Goal: Information Seeking & Learning: Check status

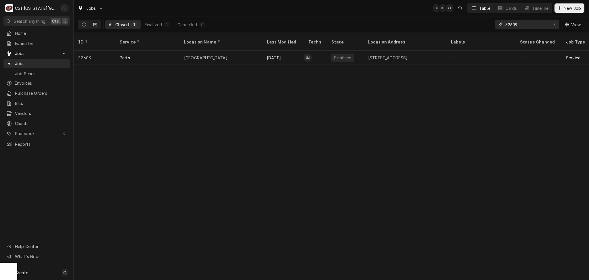
click at [526, 23] on input "32609" at bounding box center [526, 24] width 43 height 9
drag, startPoint x: 526, startPoint y: 24, endPoint x: 500, endPoint y: 25, distance: 26.2
click at [500, 25] on div "32609" at bounding box center [527, 24] width 64 height 9
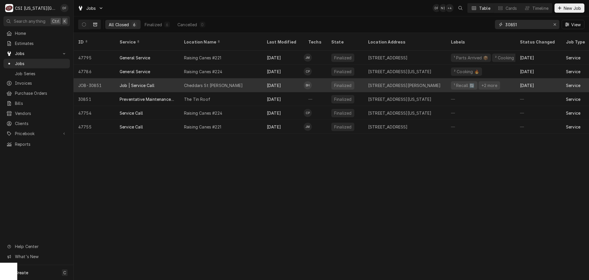
type input "30851"
click at [236, 80] on div "Cheddars St [PERSON_NAME]" at bounding box center [221, 85] width 83 height 14
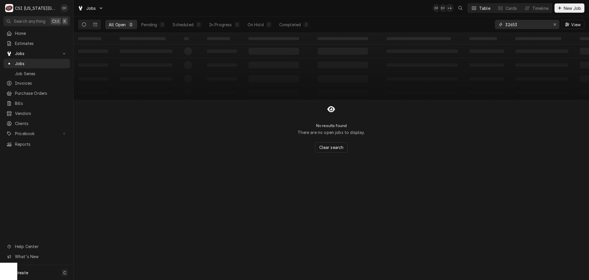
drag, startPoint x: 521, startPoint y: 25, endPoint x: 498, endPoint y: 23, distance: 23.4
click at [498, 23] on div "32653" at bounding box center [527, 24] width 64 height 9
click at [96, 24] on icon "Dynamic Content Wrapper" at bounding box center [95, 24] width 4 height 3
click at [518, 24] on input "fairmont" at bounding box center [526, 24] width 43 height 9
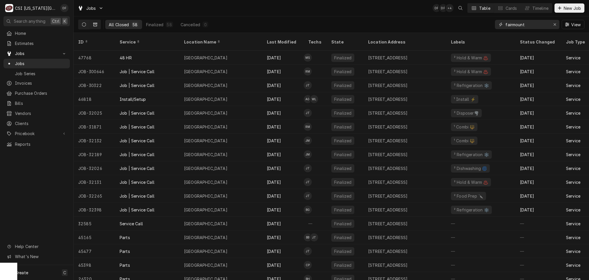
type input "fairmount"
click at [88, 24] on button "Dynamic Content Wrapper" at bounding box center [84, 24] width 11 height 9
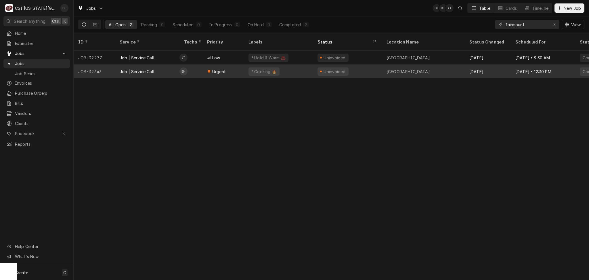
click at [430, 68] on div "[GEOGRAPHIC_DATA]" at bounding box center [408, 71] width 43 height 6
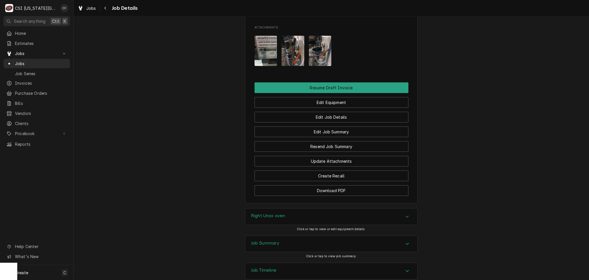
scroll to position [652, 0]
click at [271, 248] on div "Job Summary" at bounding box center [331, 243] width 172 height 16
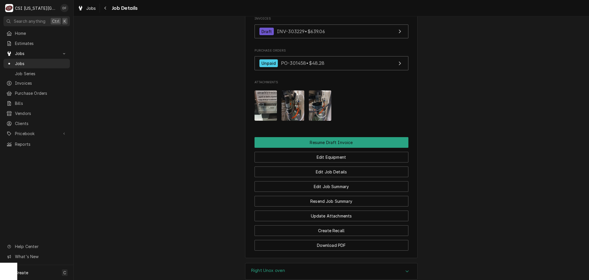
scroll to position [541, 0]
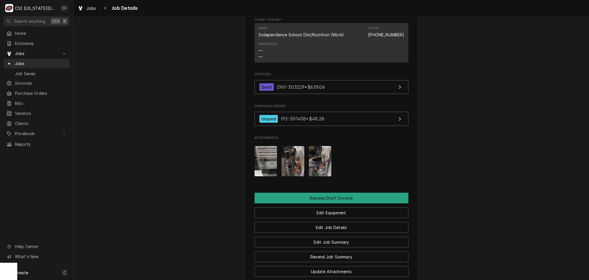
click at [293, 169] on img "Attachments" at bounding box center [293, 161] width 23 height 30
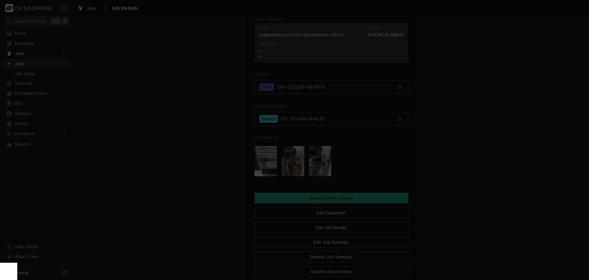
click at [345, 52] on div "button" at bounding box center [343, 52] width 6 height 6
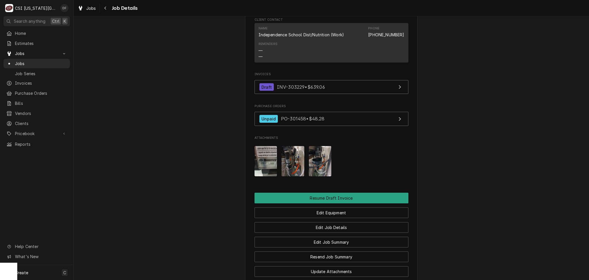
click at [319, 160] on img "Attachments" at bounding box center [320, 161] width 23 height 30
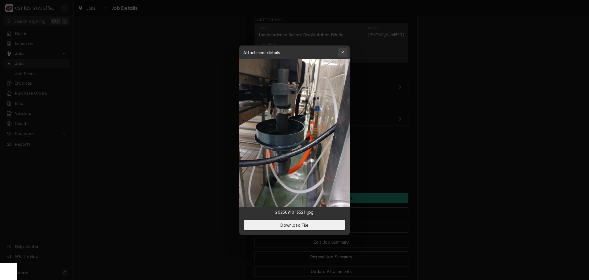
click at [343, 50] on icon "button" at bounding box center [342, 52] width 3 height 4
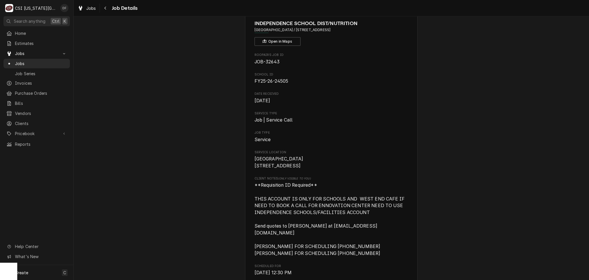
scroll to position [0, 0]
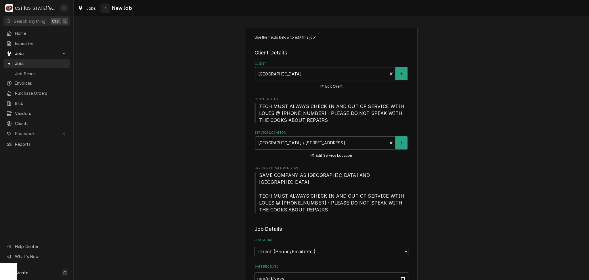
click at [105, 7] on icon "Navigate back" at bounding box center [105, 8] width 3 height 4
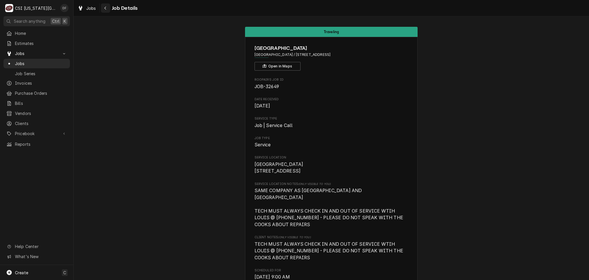
click at [105, 7] on icon "Navigate back" at bounding box center [105, 8] width 3 height 4
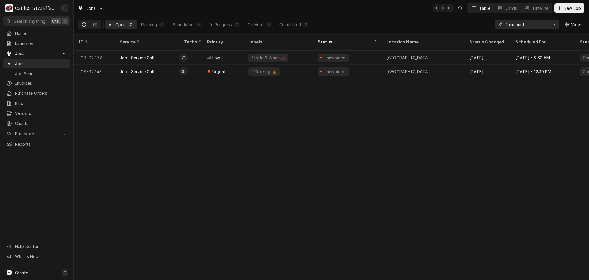
drag, startPoint x: 531, startPoint y: 24, endPoint x: 498, endPoint y: 24, distance: 33.1
click at [498, 24] on div "fairmount" at bounding box center [527, 24] width 64 height 9
type input "3"
click at [505, 23] on input "2617" at bounding box center [526, 24] width 43 height 9
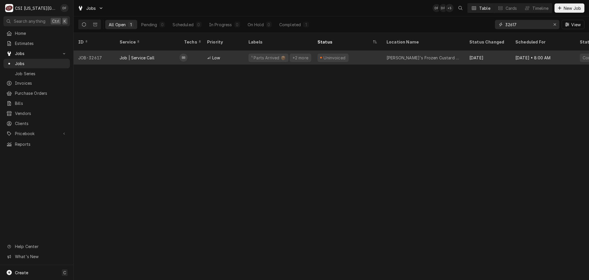
type input "32617"
click at [248, 51] on div "¹ Parts Arrived 📦 +2 more" at bounding box center [278, 58] width 69 height 14
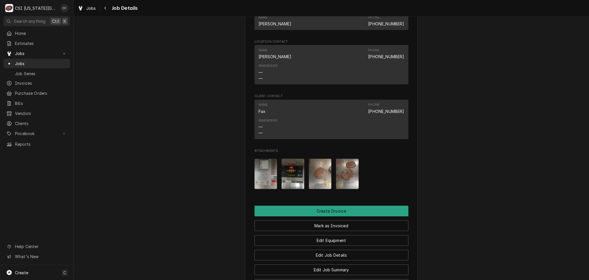
scroll to position [1189, 0]
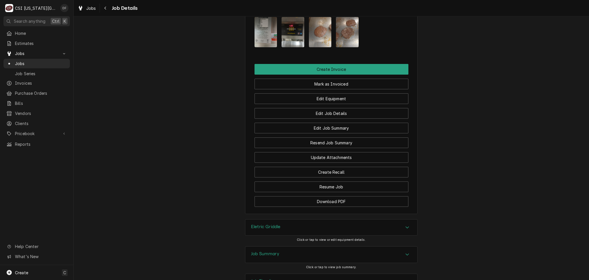
click at [295, 246] on div "Job Summary" at bounding box center [331, 254] width 172 height 16
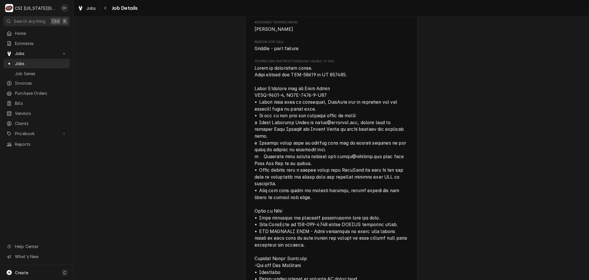
scroll to position [422, 0]
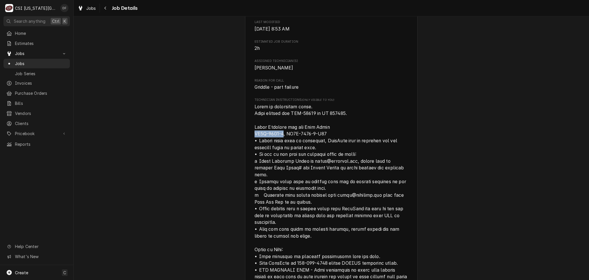
drag, startPoint x: 251, startPoint y: 134, endPoint x: 280, endPoint y: 134, distance: 28.8
copy span "AT2A-6753-1"
drag, startPoint x: 283, startPoint y: 133, endPoint x: 320, endPoint y: 134, distance: 37.1
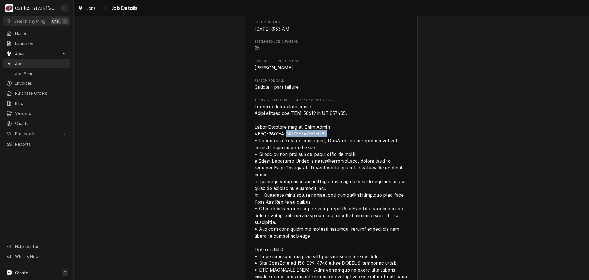
copy span "AT0E-6891-1-R02"
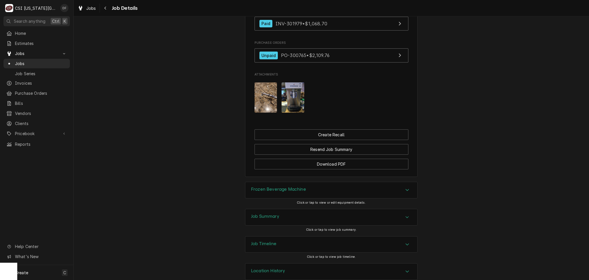
scroll to position [615, 0]
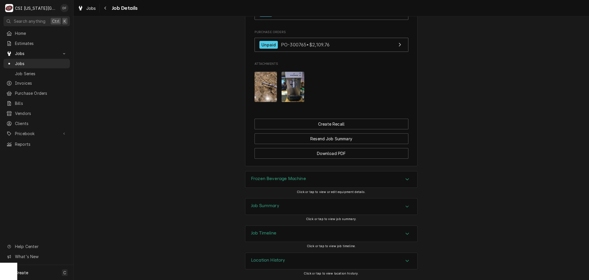
click at [304, 209] on div "Job Summary" at bounding box center [331, 206] width 172 height 16
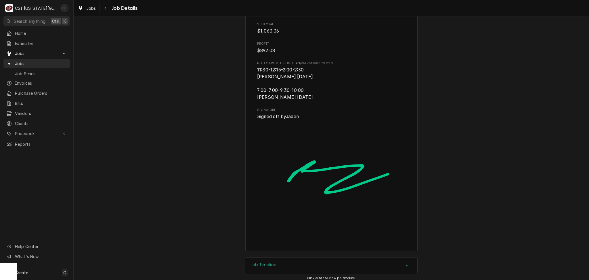
scroll to position [2099, 0]
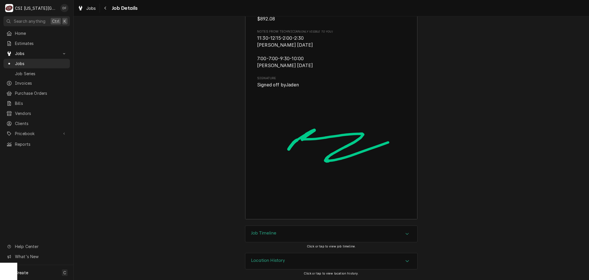
click at [278, 257] on div "Location History" at bounding box center [331, 261] width 172 height 16
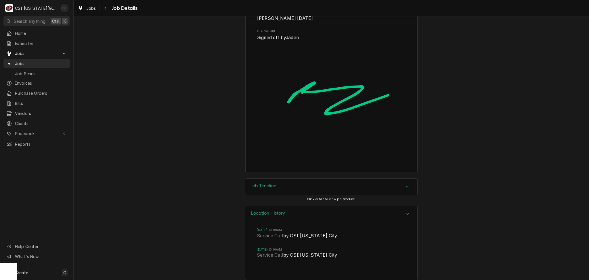
scroll to position [2152, 0]
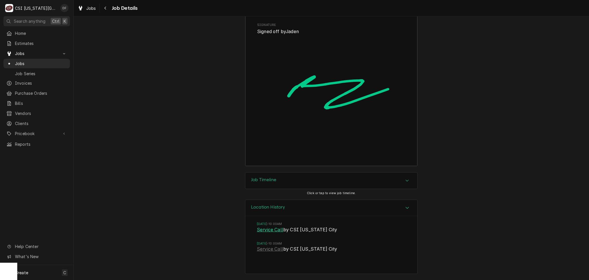
click at [271, 229] on link "Service Call" at bounding box center [270, 229] width 26 height 7
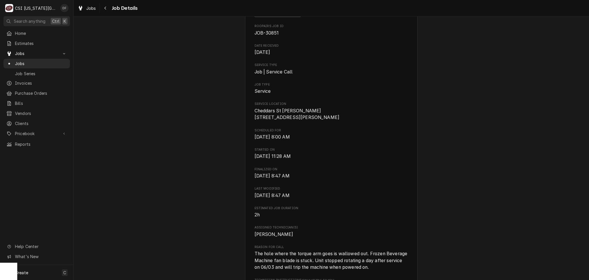
scroll to position [192, 0]
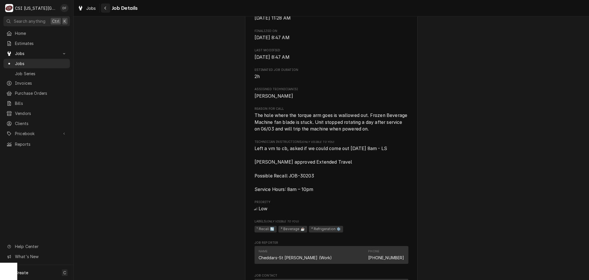
click at [104, 6] on icon "Navigate back" at bounding box center [105, 8] width 3 height 4
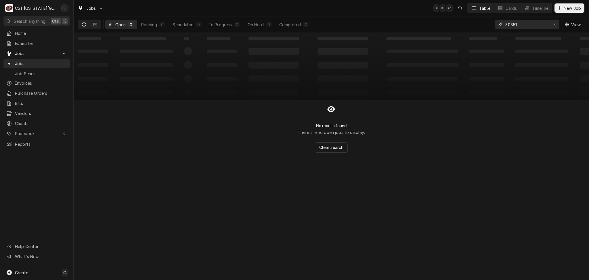
drag, startPoint x: 519, startPoint y: 24, endPoint x: 511, endPoint y: 24, distance: 8.1
click at [511, 24] on input "30851" at bounding box center [526, 24] width 43 height 9
type input "30203"
click at [96, 24] on icon "Dynamic Content Wrapper" at bounding box center [95, 24] width 4 height 4
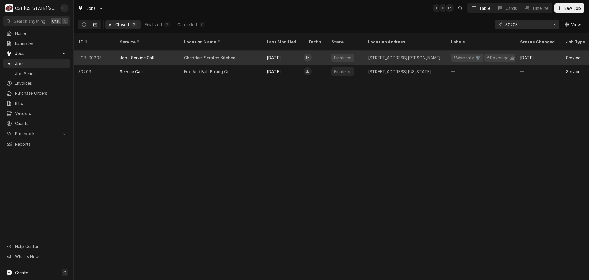
click at [250, 52] on div "Cheddars Scratch Kitchen" at bounding box center [221, 58] width 83 height 14
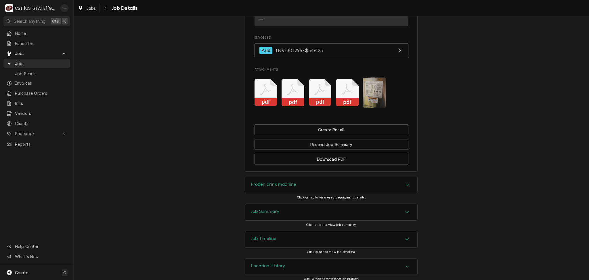
scroll to position [975, 0]
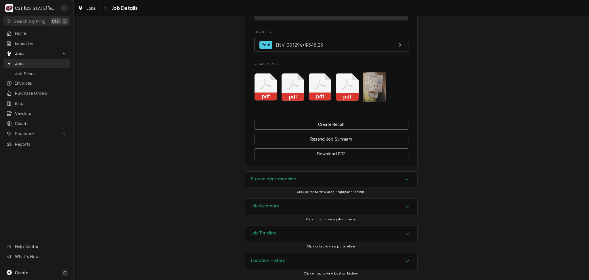
click at [272, 207] on h3 "Job Summary" at bounding box center [265, 205] width 28 height 5
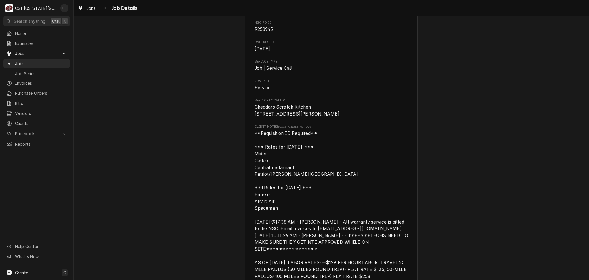
scroll to position [0, 0]
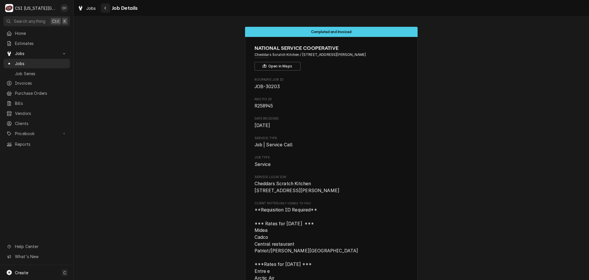
click at [104, 10] on div "Navigate back" at bounding box center [106, 8] width 6 height 6
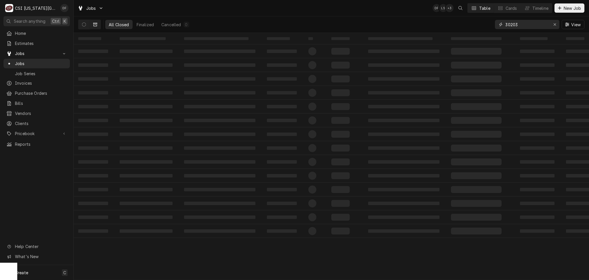
drag, startPoint x: 523, startPoint y: 24, endPoint x: 508, endPoint y: 23, distance: 14.7
click at [508, 23] on input "30203" at bounding box center [526, 24] width 43 height 9
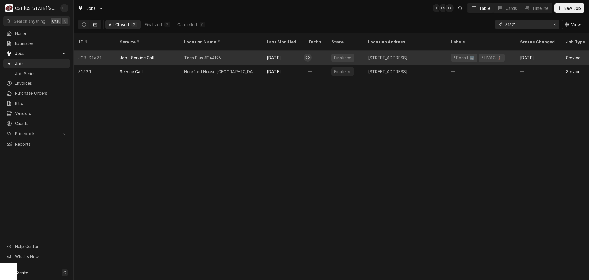
type input "31621"
click at [258, 56] on div "Tires Plus #244196" at bounding box center [221, 58] width 83 height 14
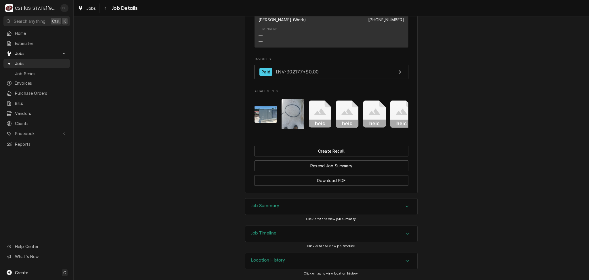
scroll to position [742, 0]
click at [298, 205] on div "Job Summary" at bounding box center [331, 206] width 172 height 16
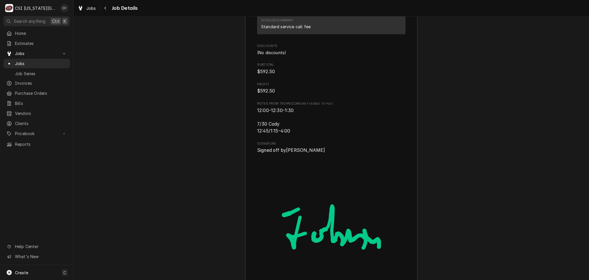
scroll to position [1863, 0]
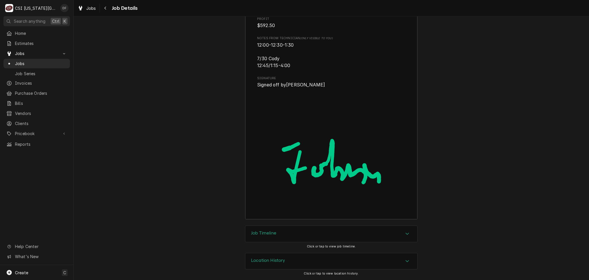
click at [282, 227] on div "Job Timeline" at bounding box center [331, 234] width 172 height 16
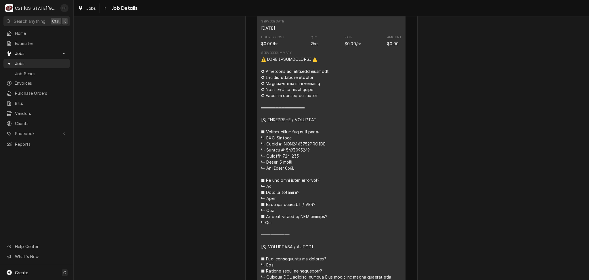
scroll to position [1173, 0]
click at [105, 11] on button "Navigate back" at bounding box center [105, 7] width 9 height 9
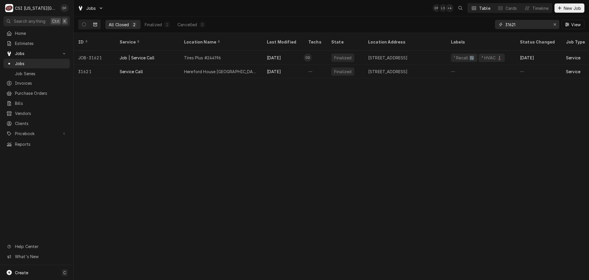
drag, startPoint x: 509, startPoint y: 24, endPoint x: 506, endPoint y: 24, distance: 3.8
click at [506, 24] on input "31621" at bounding box center [526, 24] width 43 height 9
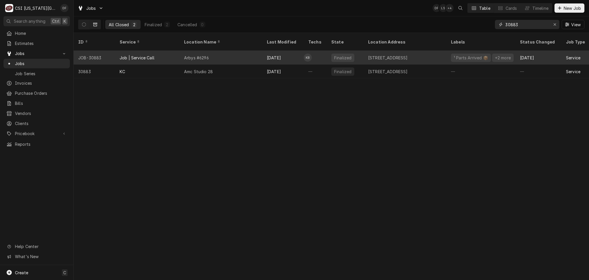
type input "30883"
click at [243, 51] on div "Arbys #6296" at bounding box center [221, 58] width 83 height 14
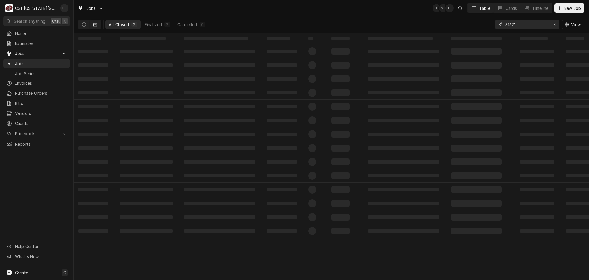
drag, startPoint x: 521, startPoint y: 26, endPoint x: 509, endPoint y: 28, distance: 12.0
click at [509, 28] on input "31621" at bounding box center [526, 24] width 43 height 9
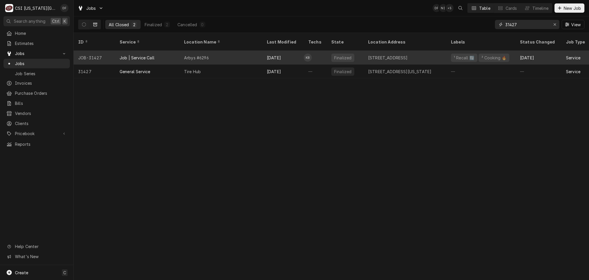
type input "31427"
click at [298, 51] on div "[DATE]" at bounding box center [282, 58] width 41 height 14
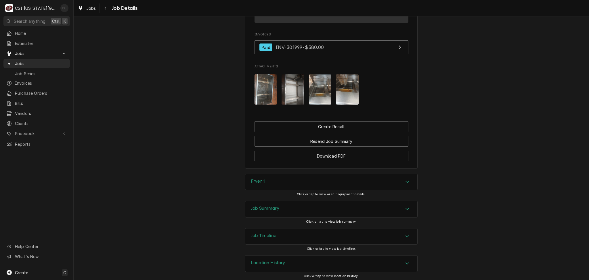
scroll to position [750, 0]
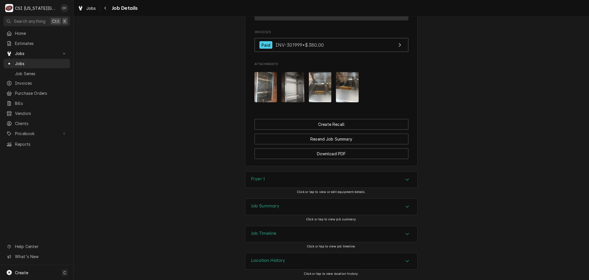
click at [291, 205] on div "Job Summary" at bounding box center [331, 206] width 172 height 16
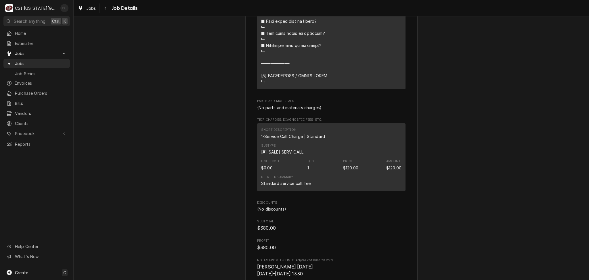
scroll to position [1594, 0]
click at [106, 6] on icon "Navigate back" at bounding box center [105, 8] width 3 height 4
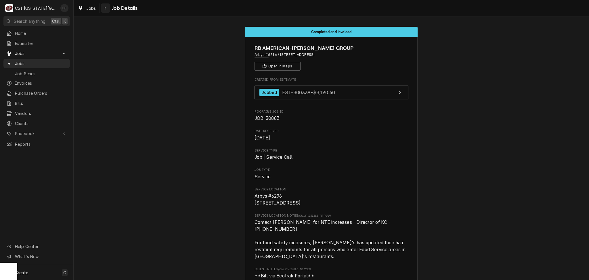
click at [104, 10] on icon "Navigate back" at bounding box center [105, 8] width 3 height 4
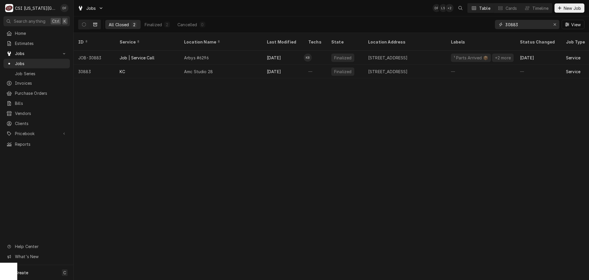
drag, startPoint x: 531, startPoint y: 23, endPoint x: 508, endPoint y: 24, distance: 23.0
click at [508, 24] on input "30883" at bounding box center [526, 24] width 43 height 9
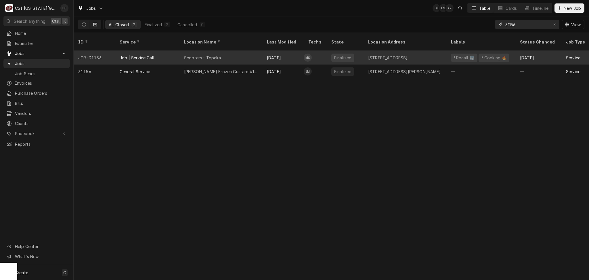
type input "31156"
click at [206, 55] on div "Scooters - Topeka" at bounding box center [202, 58] width 37 height 6
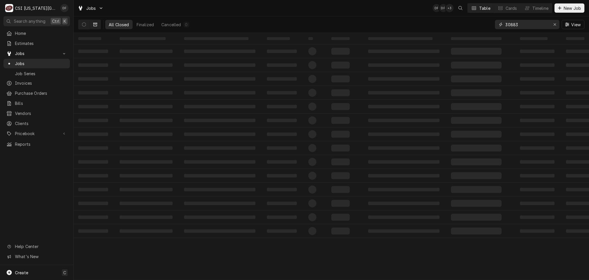
drag, startPoint x: 521, startPoint y: 26, endPoint x: 500, endPoint y: 25, distance: 21.0
click at [500, 25] on div "30883" at bounding box center [527, 24] width 64 height 9
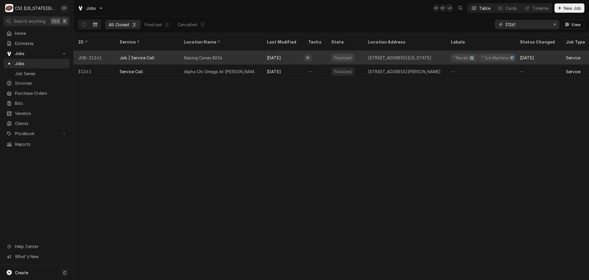
type input "31261"
click at [232, 51] on div "Raising Canes #224" at bounding box center [221, 58] width 83 height 14
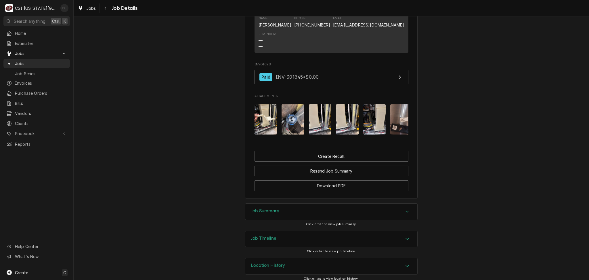
scroll to position [783, 0]
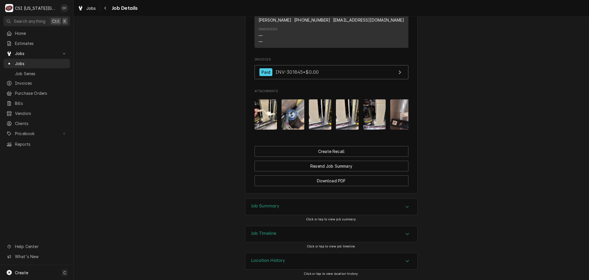
click at [270, 210] on div "Job Summary" at bounding box center [265, 206] width 28 height 7
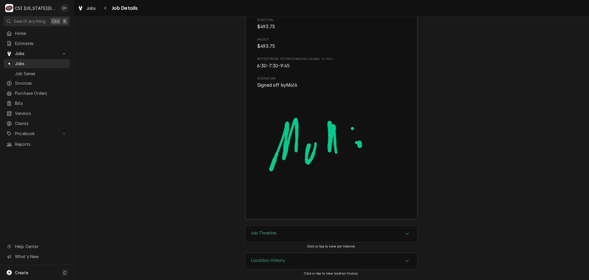
scroll to position [1871, 0]
click at [104, 8] on icon "Navigate back" at bounding box center [105, 8] width 3 height 4
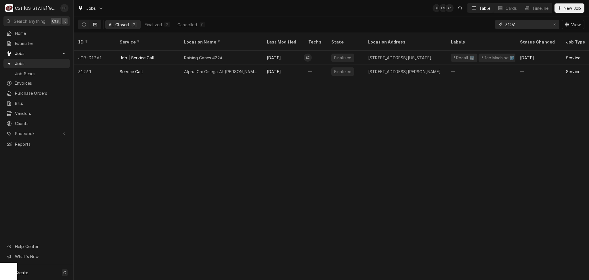
drag, startPoint x: 520, startPoint y: 26, endPoint x: 509, endPoint y: 24, distance: 11.1
click at [509, 24] on input "31261" at bounding box center [526, 24] width 43 height 9
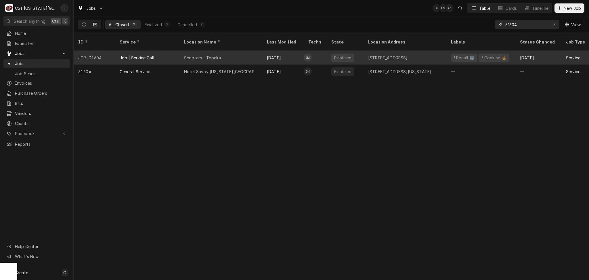
type input "31604"
click at [220, 54] on div "Scooters - Topeka" at bounding box center [221, 58] width 83 height 14
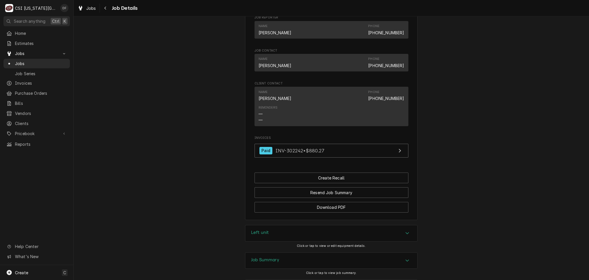
scroll to position [496, 0]
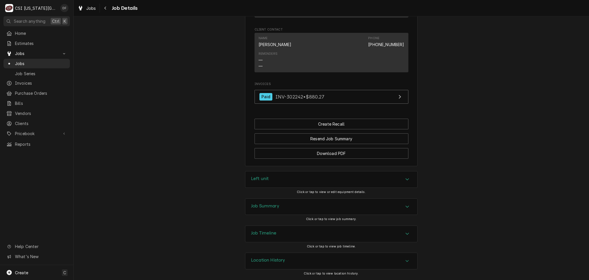
click at [291, 202] on div "Job Summary" at bounding box center [331, 206] width 172 height 16
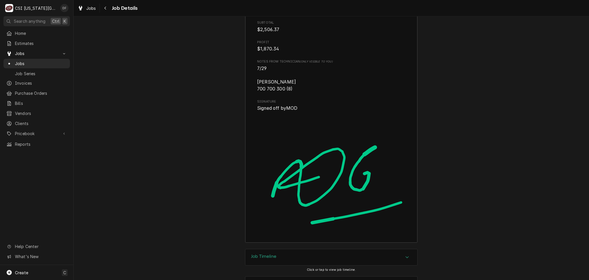
scroll to position [2317, 0]
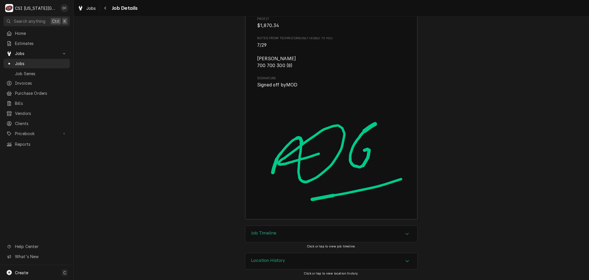
click at [285, 230] on div "Job Timeline" at bounding box center [331, 234] width 172 height 16
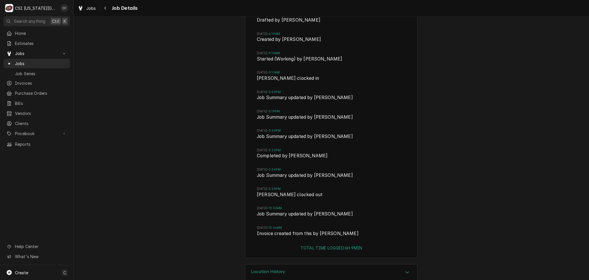
scroll to position [2584, 0]
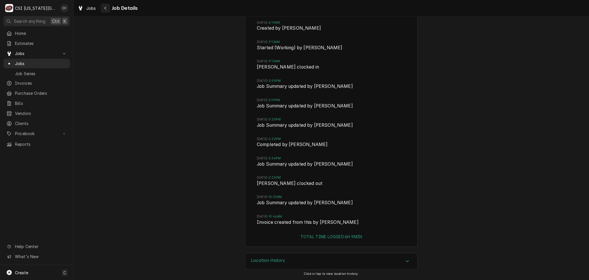
click at [105, 10] on div "Navigate back" at bounding box center [106, 8] width 6 height 6
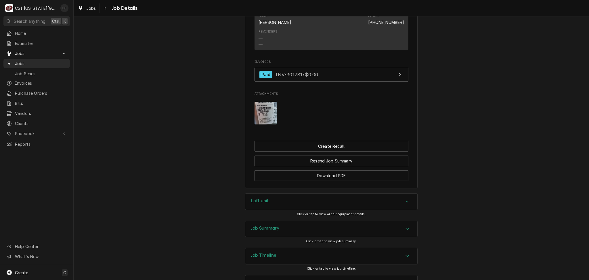
scroll to position [520, 0]
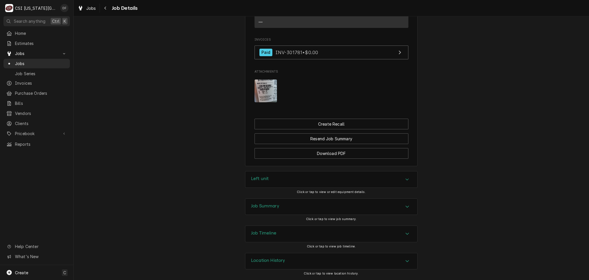
click at [278, 212] on div "Job Summary" at bounding box center [331, 206] width 172 height 16
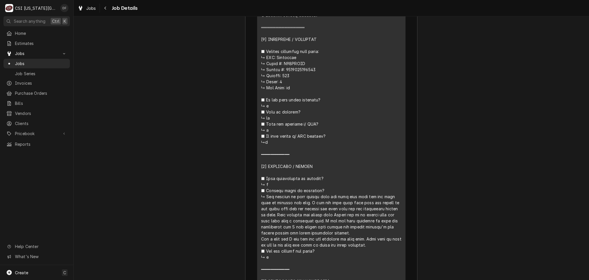
scroll to position [1019, 0]
click at [106, 11] on button "Navigate back" at bounding box center [105, 7] width 9 height 9
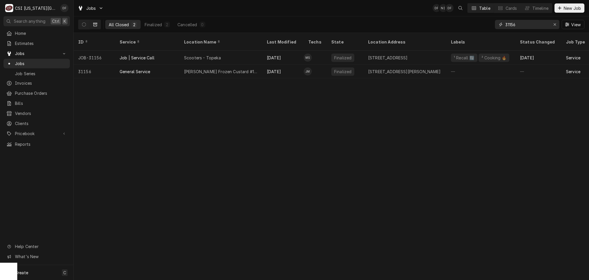
drag, startPoint x: 517, startPoint y: 25, endPoint x: 509, endPoint y: 24, distance: 7.8
click at [509, 24] on input "31156" at bounding box center [526, 24] width 43 height 9
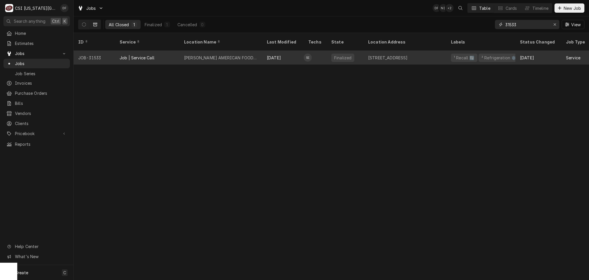
type input "31533"
click at [264, 52] on div "[DATE]" at bounding box center [282, 58] width 41 height 14
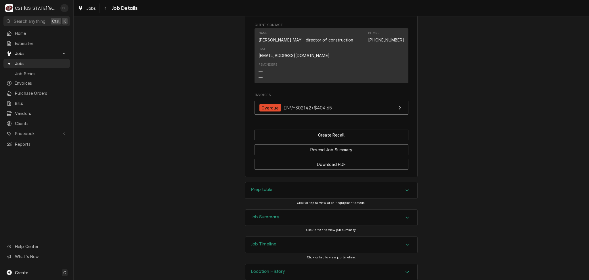
scroll to position [471, 0]
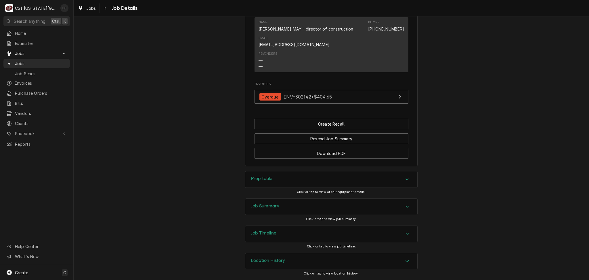
click at [302, 208] on div "Job Summary" at bounding box center [331, 206] width 172 height 16
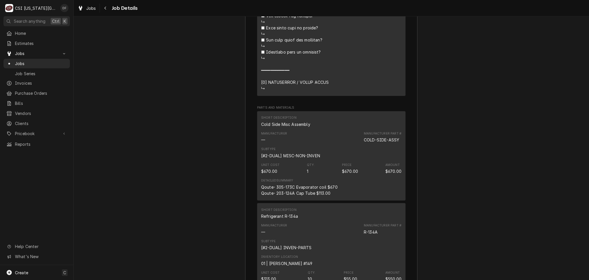
scroll to position [1304, 0]
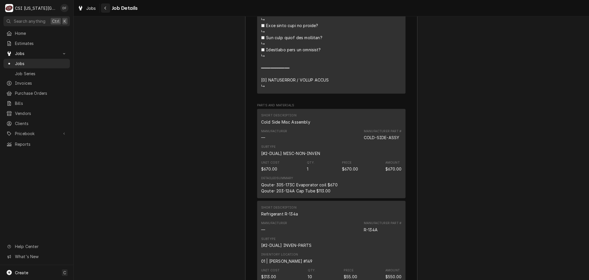
click at [107, 10] on div "Navigate back" at bounding box center [106, 8] width 6 height 6
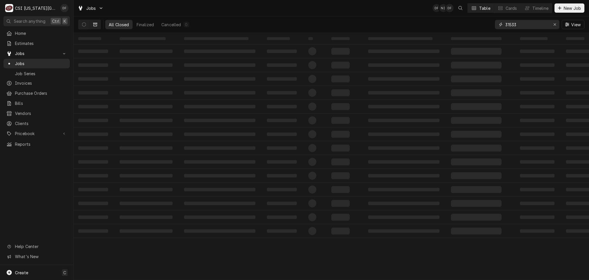
drag, startPoint x: 521, startPoint y: 24, endPoint x: 509, endPoint y: 25, distance: 12.1
click at [509, 25] on input "31533" at bounding box center [526, 24] width 43 height 9
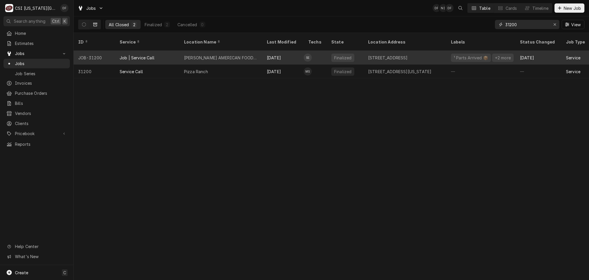
type input "31200"
click at [212, 57] on div "[PERSON_NAME] AMERICAN FOOD CO" at bounding box center [221, 58] width 83 height 14
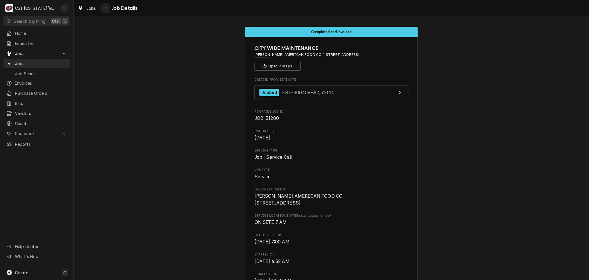
click at [108, 9] on div "Navigate back" at bounding box center [106, 8] width 6 height 6
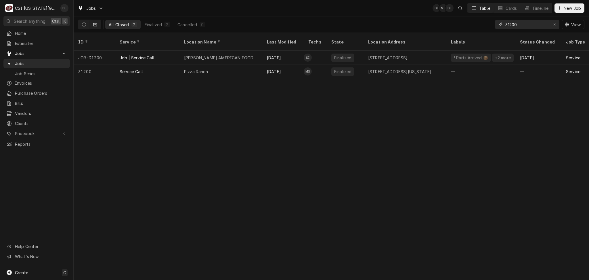
drag, startPoint x: 519, startPoint y: 24, endPoint x: 509, endPoint y: 22, distance: 10.0
click at [509, 22] on input "31200" at bounding box center [526, 24] width 43 height 9
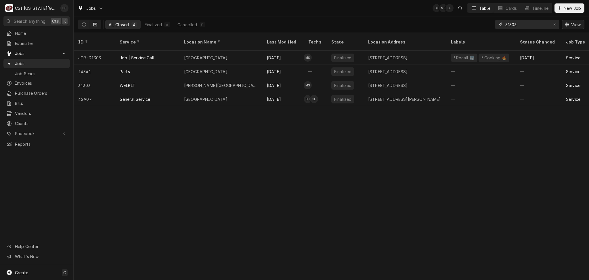
type input "31303"
click at [573, 23] on span "View" at bounding box center [576, 25] width 12 height 6
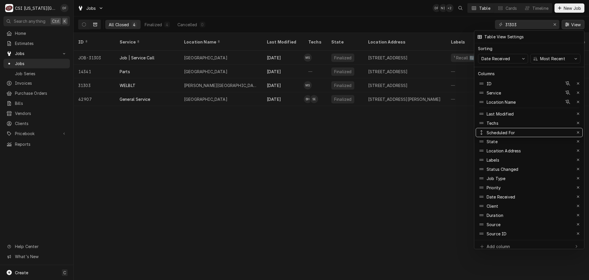
drag, startPoint x: 511, startPoint y: 202, endPoint x: 536, endPoint y: 128, distance: 77.4
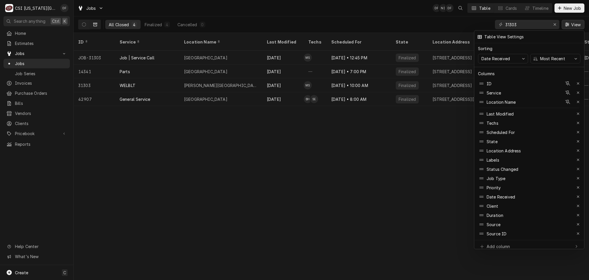
click at [256, 52] on div at bounding box center [294, 140] width 589 height 280
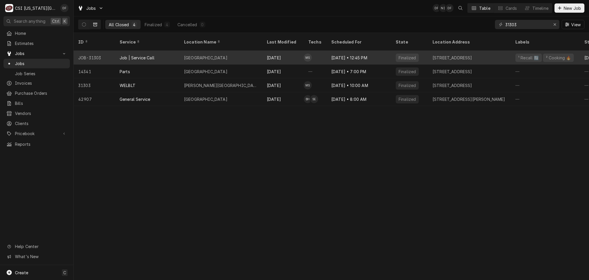
click at [337, 51] on div "Jul 15 • 12:45 PM" at bounding box center [359, 58] width 64 height 14
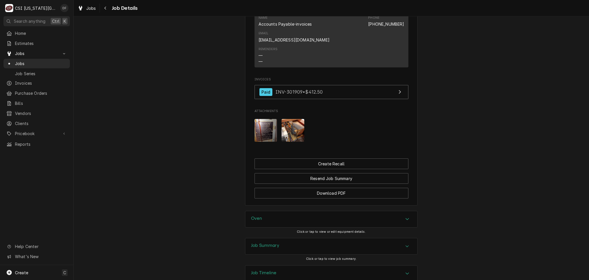
scroll to position [609, 0]
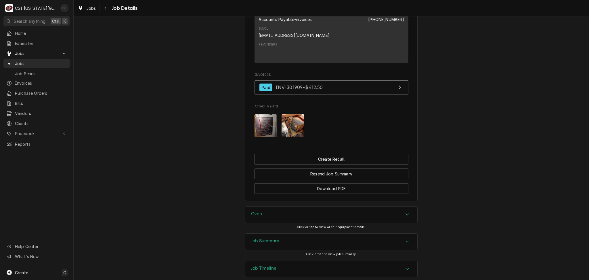
click at [297, 233] on div "Job Summary" at bounding box center [331, 241] width 172 height 16
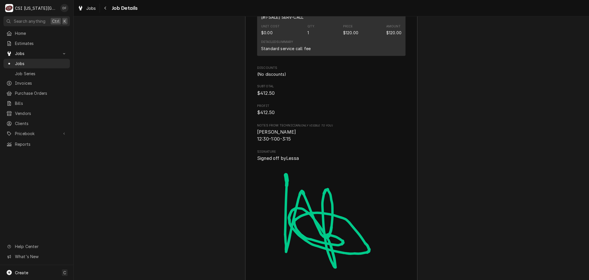
scroll to position [1667, 0]
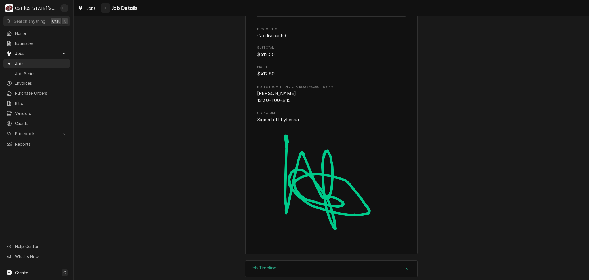
click at [104, 6] on icon "Navigate back" at bounding box center [105, 8] width 3 height 4
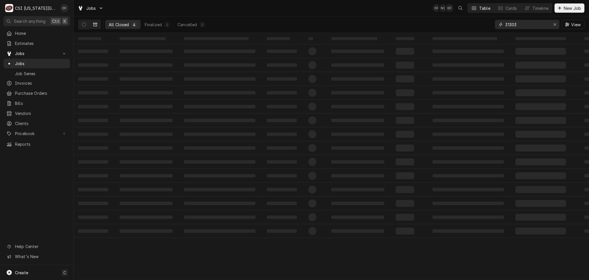
drag, startPoint x: 524, startPoint y: 26, endPoint x: 509, endPoint y: 23, distance: 14.7
click at [509, 23] on input "31303" at bounding box center [526, 24] width 43 height 9
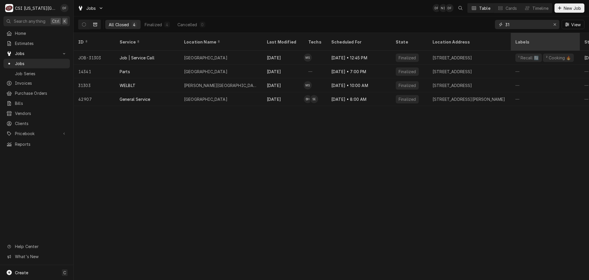
type input "3"
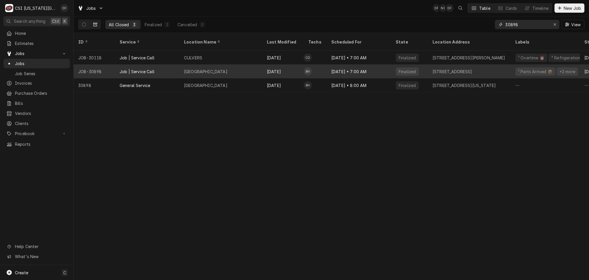
type input "30898"
click at [300, 65] on div "[DATE]" at bounding box center [282, 71] width 41 height 14
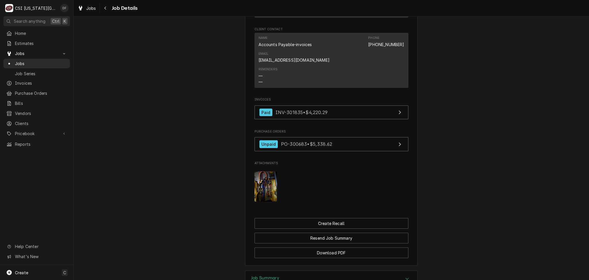
scroll to position [680, 0]
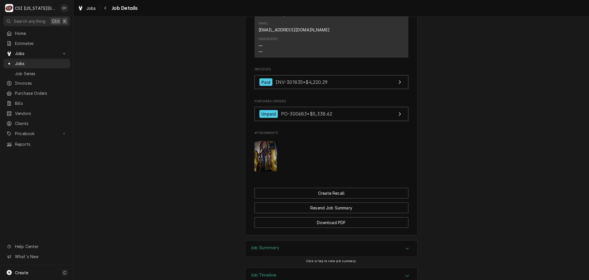
click at [285, 240] on div "Job Summary" at bounding box center [331, 248] width 172 height 16
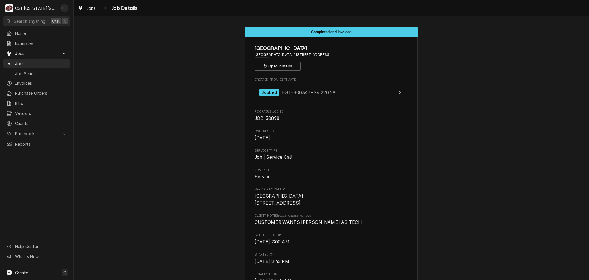
scroll to position [0, 0]
click at [104, 7] on icon "Navigate back" at bounding box center [105, 8] width 3 height 4
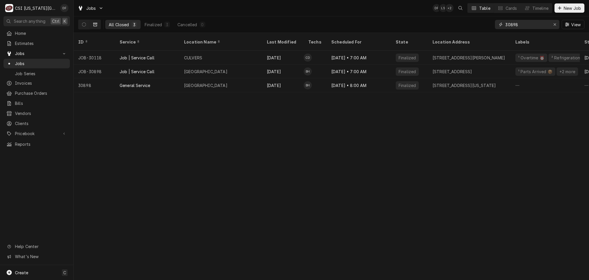
drag, startPoint x: 530, startPoint y: 25, endPoint x: 509, endPoint y: 24, distance: 21.0
click at [509, 24] on input "30898" at bounding box center [526, 24] width 43 height 9
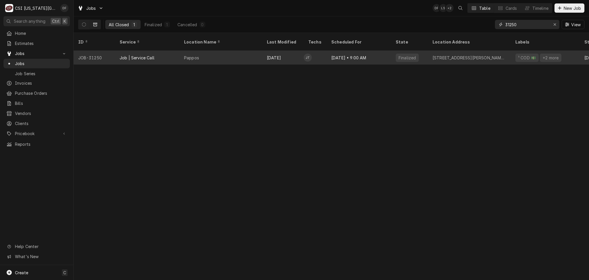
type input "31250"
click at [279, 51] on div "[DATE]" at bounding box center [282, 58] width 41 height 14
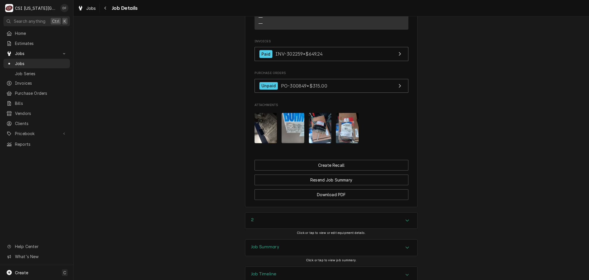
scroll to position [614, 0]
click at [269, 243] on div "Job Summary" at bounding box center [265, 246] width 28 height 7
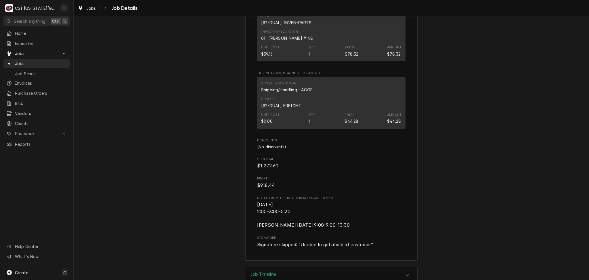
scroll to position [1917, 0]
click at [273, 270] on h3 "Job Timeline" at bounding box center [263, 272] width 25 height 5
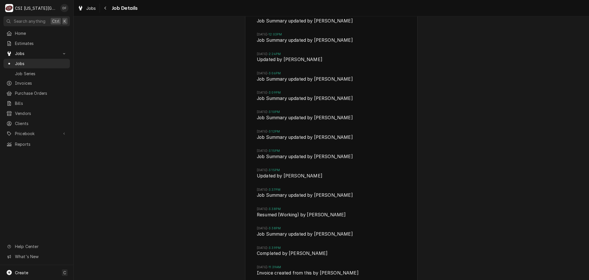
scroll to position [2591, 0]
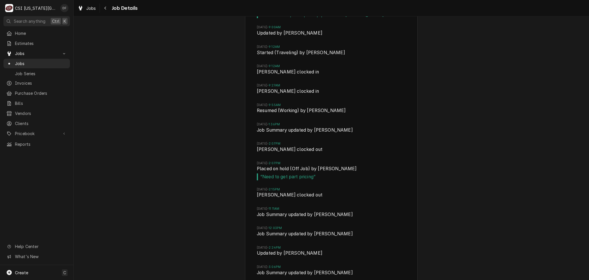
scroll to position [2399, 0]
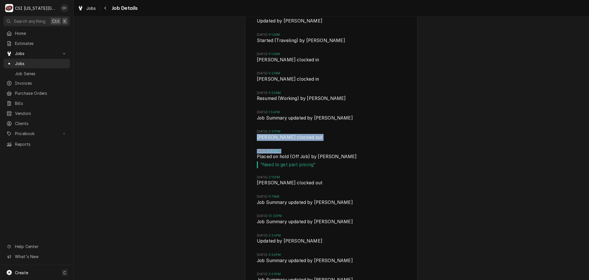
drag, startPoint x: 254, startPoint y: 117, endPoint x: 355, endPoint y: 89, distance: 104.7
click at [355, 89] on div "Fri, Jul 11, 2025 - 11:42AM Drafted by Kelsey Hetlage Fri, Jul 11, 2025 - 11:51…" at bounding box center [331, 132] width 172 height 665
click at [332, 134] on span "Jimmy Terrell clocked out" at bounding box center [331, 138] width 149 height 8
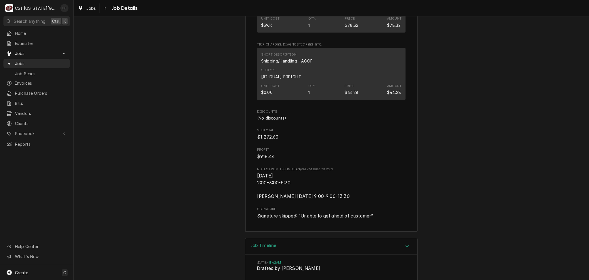
scroll to position [1939, 0]
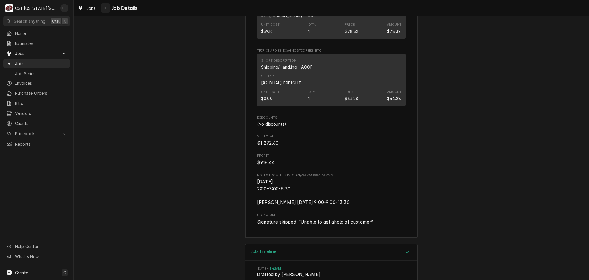
click at [105, 10] on icon "Navigate back" at bounding box center [105, 8] width 3 height 4
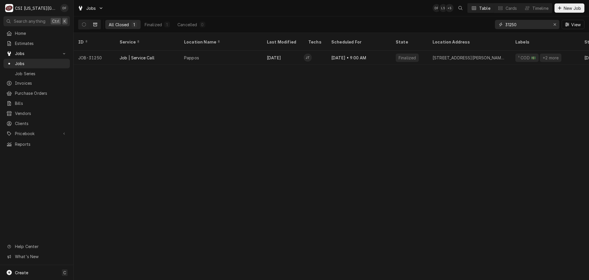
drag, startPoint x: 518, startPoint y: 27, endPoint x: 509, endPoint y: 25, distance: 8.5
click at [509, 25] on input "31250" at bounding box center [526, 24] width 43 height 9
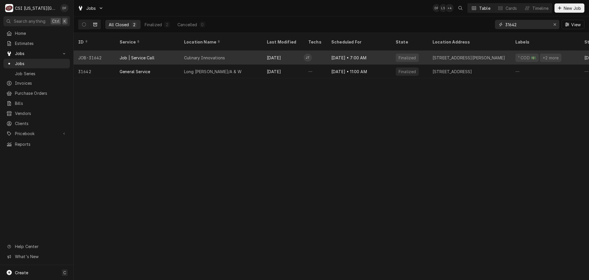
type input "31642"
click at [293, 51] on div "[DATE]" at bounding box center [282, 58] width 41 height 14
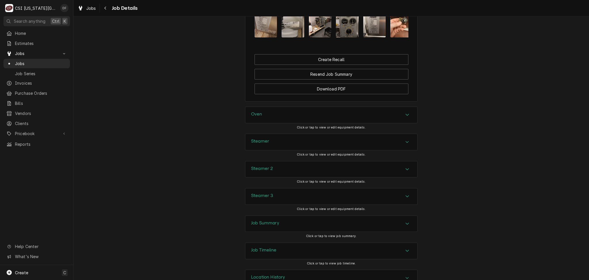
scroll to position [655, 0]
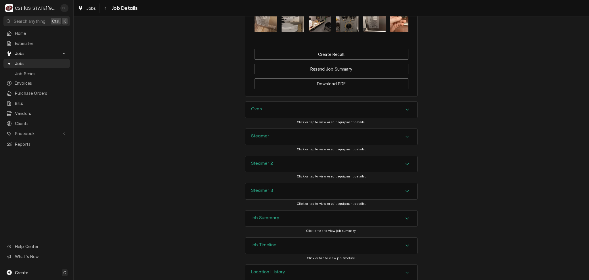
click at [288, 212] on div "Job Summary" at bounding box center [331, 218] width 172 height 16
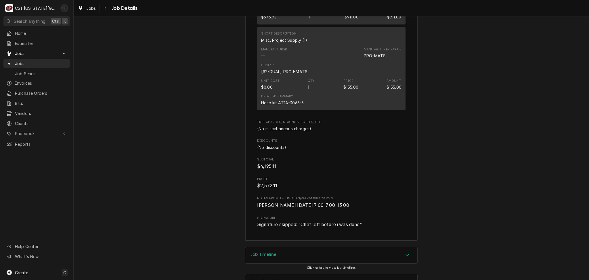
scroll to position [2408, 0]
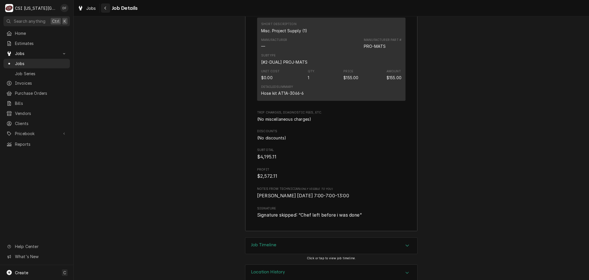
click at [104, 7] on div "Navigate back" at bounding box center [106, 8] width 6 height 6
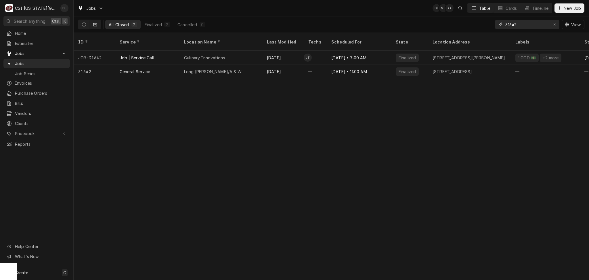
drag, startPoint x: 520, startPoint y: 26, endPoint x: 503, endPoint y: 24, distance: 17.0
click at [503, 24] on div "31642" at bounding box center [527, 24] width 64 height 9
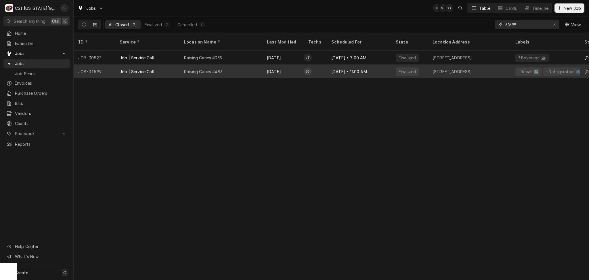
type input "31599"
click at [252, 67] on div "Raising Canes #483" at bounding box center [221, 71] width 83 height 14
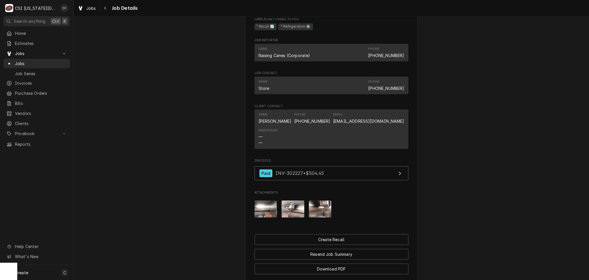
scroll to position [758, 0]
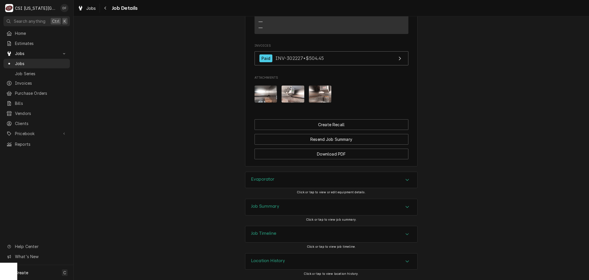
click at [302, 207] on div "Job Summary" at bounding box center [331, 207] width 172 height 16
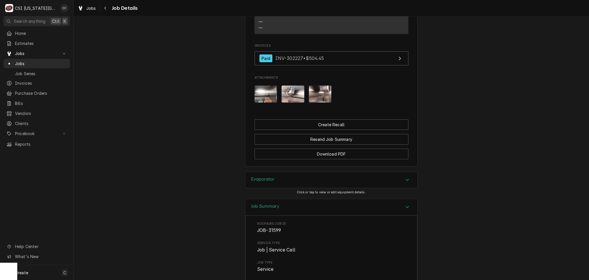
click at [347, 176] on div "Evaporator" at bounding box center [331, 180] width 172 height 16
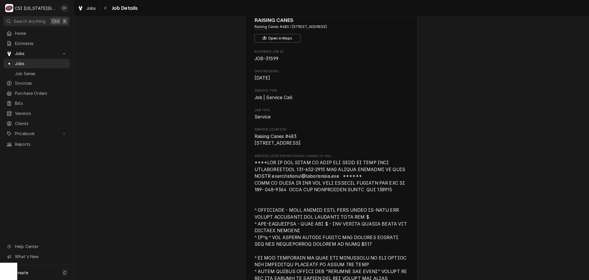
scroll to position [0, 0]
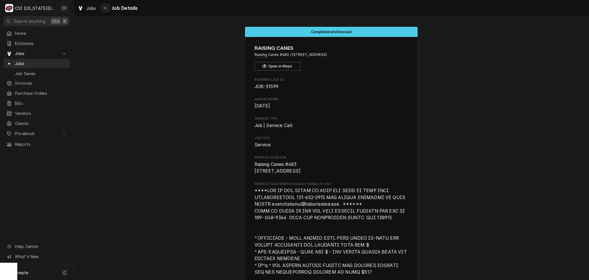
click at [108, 7] on div "Navigate back" at bounding box center [106, 8] width 6 height 6
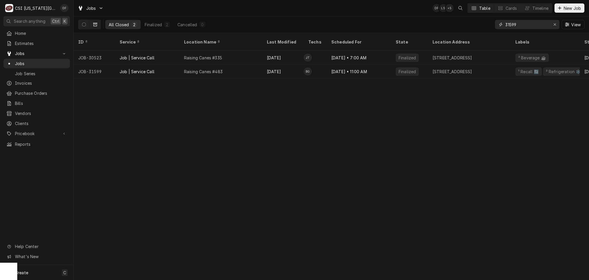
drag, startPoint x: 527, startPoint y: 23, endPoint x: 510, endPoint y: 24, distance: 17.3
click at [510, 24] on input "31599" at bounding box center [526, 24] width 43 height 9
type input "31422"
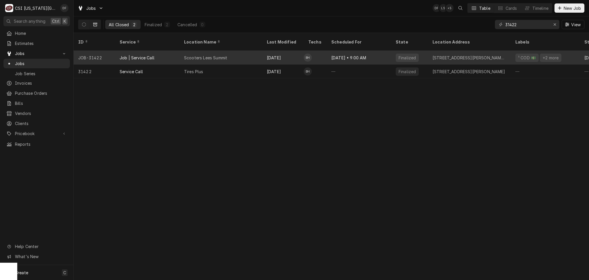
click at [240, 57] on tr "JOB-31422 Job | Service Call Scooters Lees Summit Aug 4 BH Jul 25 • 9:00 AM Fin…" at bounding box center [505, 58] width 863 height 14
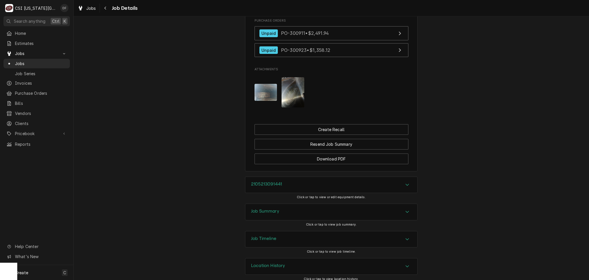
scroll to position [652, 0]
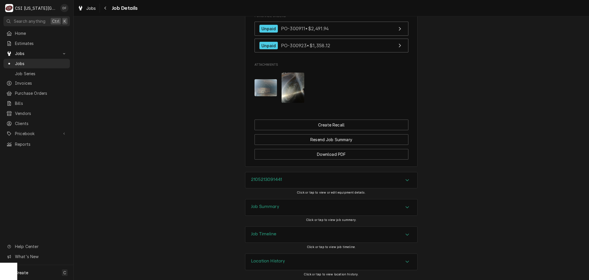
click at [286, 215] on div "Job Summary" at bounding box center [331, 207] width 172 height 16
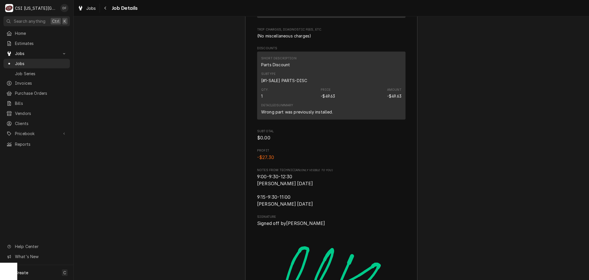
scroll to position [1764, 0]
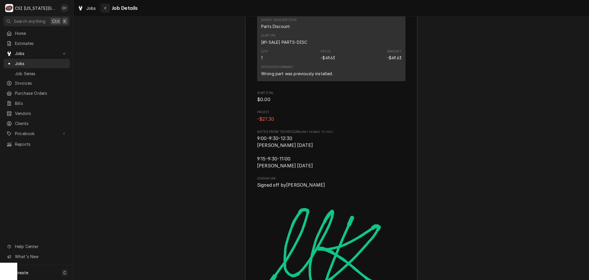
click at [103, 7] on div "Navigate back" at bounding box center [106, 8] width 6 height 6
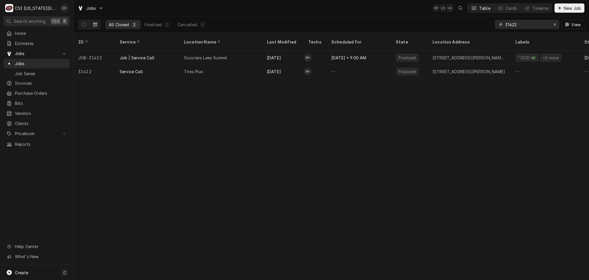
drag, startPoint x: 523, startPoint y: 25, endPoint x: 509, endPoint y: 25, distance: 14.4
click at [509, 25] on input "31422" at bounding box center [526, 24] width 43 height 9
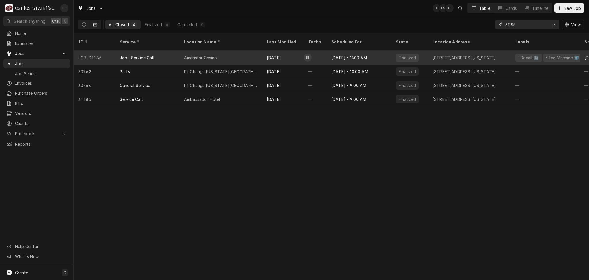
type input "31185"
click at [276, 51] on div "Aug 5" at bounding box center [282, 58] width 41 height 14
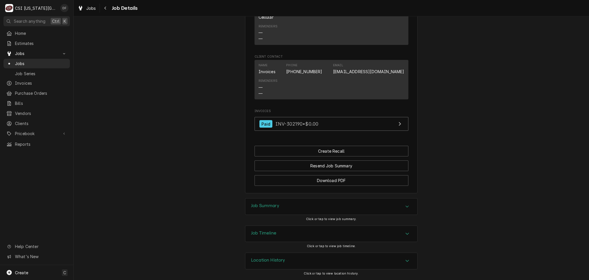
scroll to position [502, 0]
click at [308, 210] on div "Job Summary" at bounding box center [331, 206] width 172 height 16
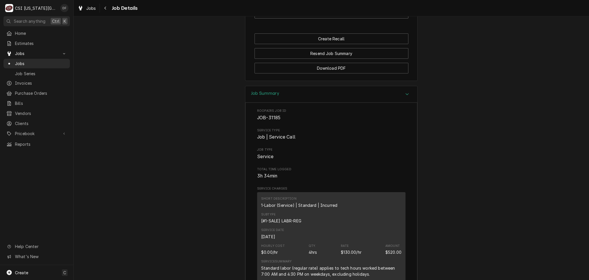
scroll to position [579, 0]
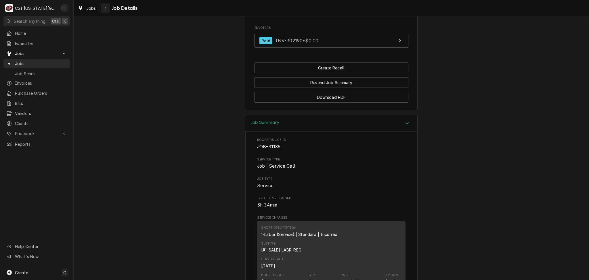
click at [103, 7] on div "Navigate back" at bounding box center [106, 8] width 6 height 6
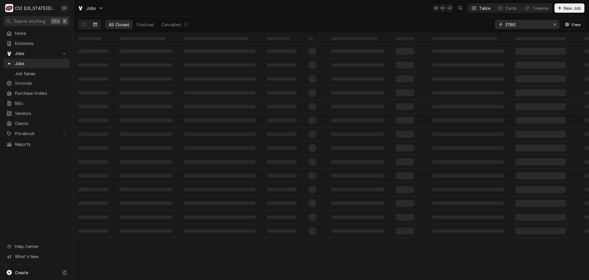
drag, startPoint x: 520, startPoint y: 23, endPoint x: 509, endPoint y: 25, distance: 10.8
click at [509, 25] on input "31185" at bounding box center [526, 24] width 43 height 9
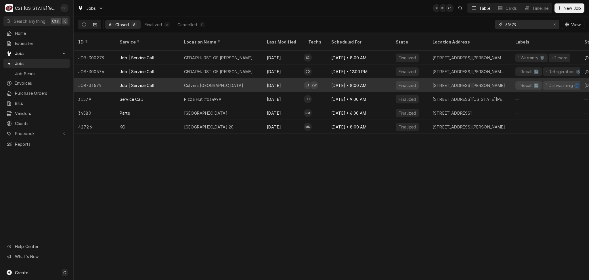
type input "31579"
click at [267, 83] on div "Aug 5" at bounding box center [282, 85] width 41 height 14
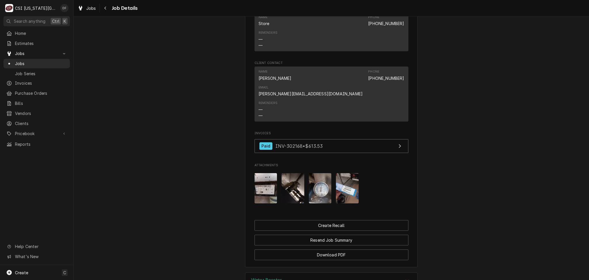
scroll to position [609, 0]
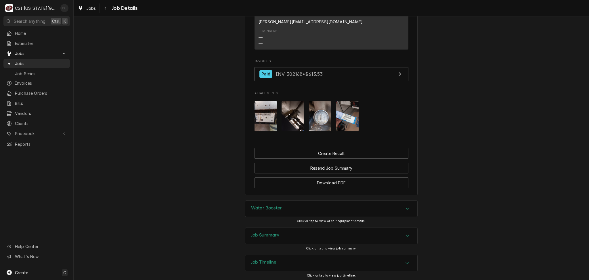
click at [290, 228] on div "Job Summary" at bounding box center [331, 236] width 172 height 16
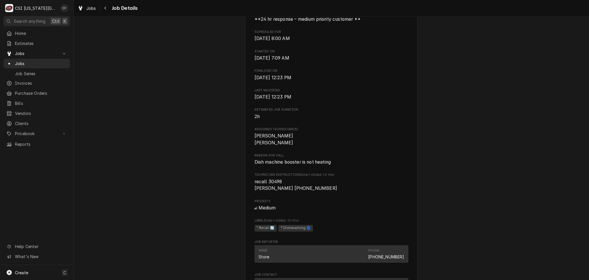
scroll to position [225, 0]
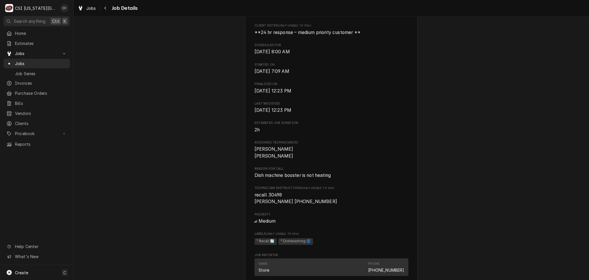
drag, startPoint x: 104, startPoint y: 7, endPoint x: 113, endPoint y: 11, distance: 9.7
click at [104, 7] on icon "Navigate back" at bounding box center [105, 8] width 3 height 4
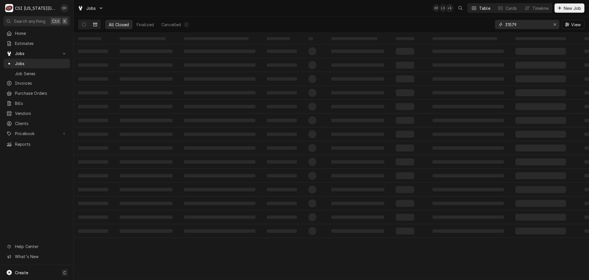
drag, startPoint x: 527, startPoint y: 24, endPoint x: 507, endPoint y: 23, distance: 19.6
click at [507, 23] on input "31579" at bounding box center [526, 24] width 43 height 9
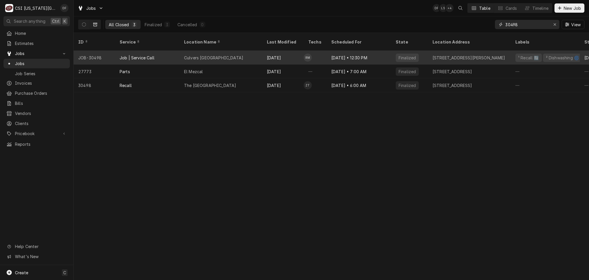
type input "30498"
click at [240, 53] on div "Culvers Warrensburg" at bounding box center [221, 58] width 83 height 14
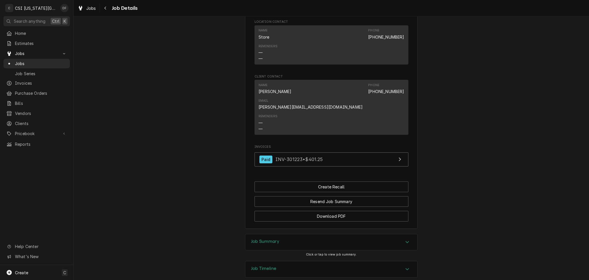
scroll to position [523, 0]
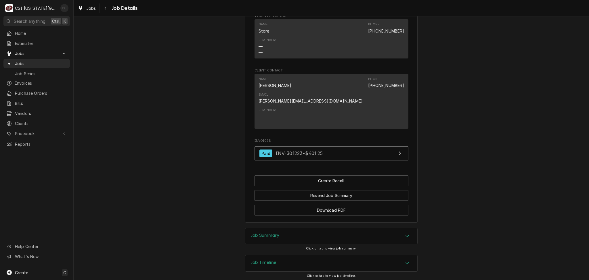
click at [312, 228] on div "Job Summary" at bounding box center [331, 236] width 172 height 16
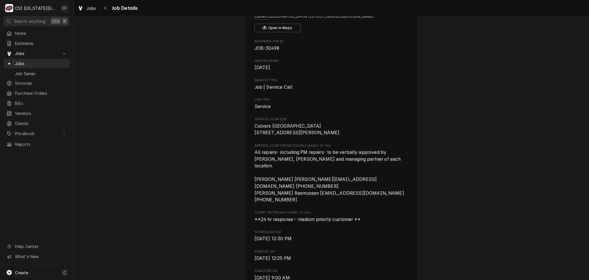
scroll to position [0, 0]
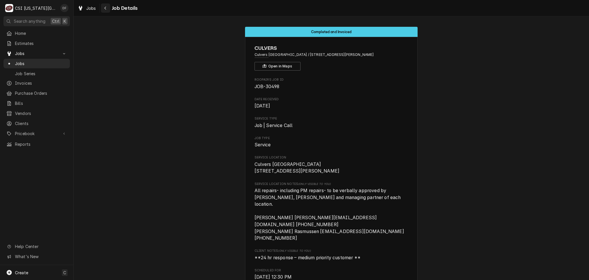
click at [106, 11] on button "Navigate back" at bounding box center [105, 7] width 9 height 9
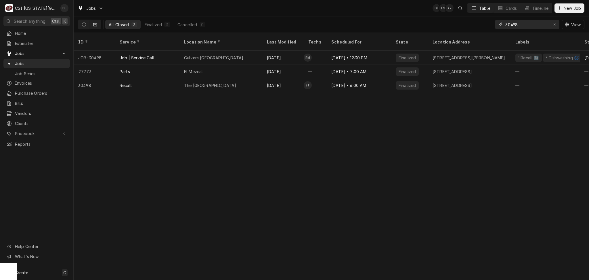
drag, startPoint x: 529, startPoint y: 25, endPoint x: 504, endPoint y: 24, distance: 25.6
click at [504, 24] on div "30498" at bounding box center [527, 24] width 64 height 9
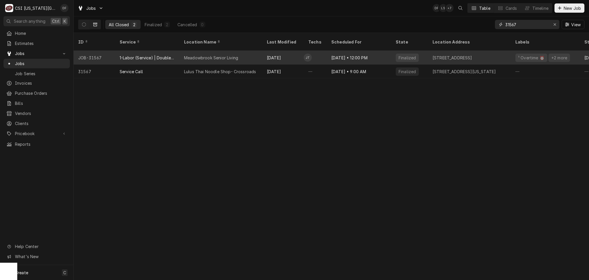
type input "31567"
click at [237, 55] on div "Meadowbrook Senior Living" at bounding box center [211, 58] width 54 height 6
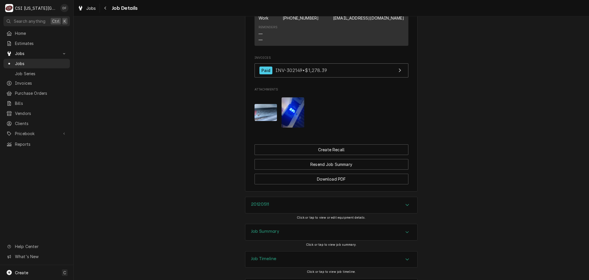
scroll to position [567, 0]
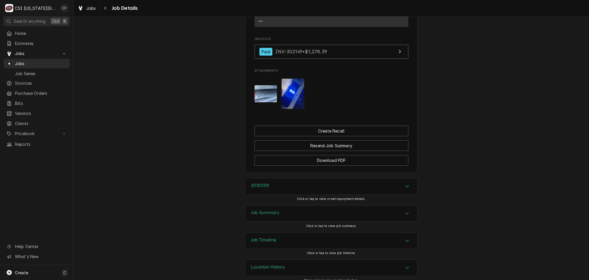
click at [292, 205] on div "Job Summary" at bounding box center [331, 213] width 172 height 16
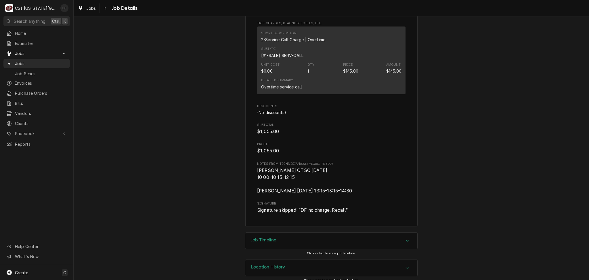
scroll to position [1332, 0]
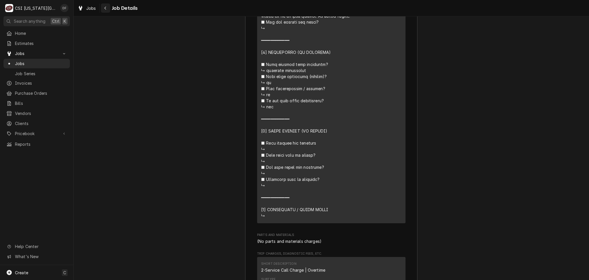
click at [105, 8] on icon "Navigate back" at bounding box center [105, 8] width 3 height 4
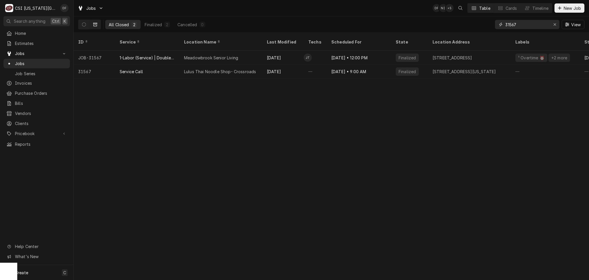
drag, startPoint x: 531, startPoint y: 23, endPoint x: 509, endPoint y: 24, distance: 22.2
click at [509, 24] on input "31567" at bounding box center [526, 24] width 43 height 9
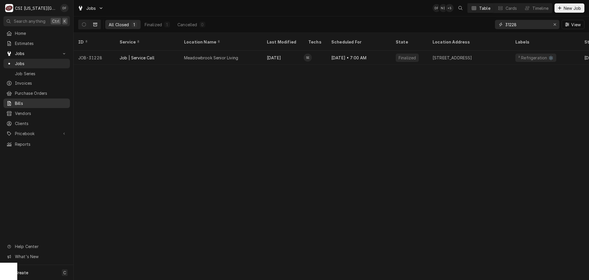
type input "31228"
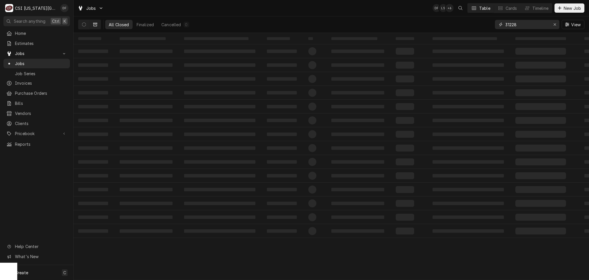
drag, startPoint x: 521, startPoint y: 25, endPoint x: 509, endPoint y: 23, distance: 12.2
click at [509, 23] on input "31228" at bounding box center [526, 24] width 43 height 9
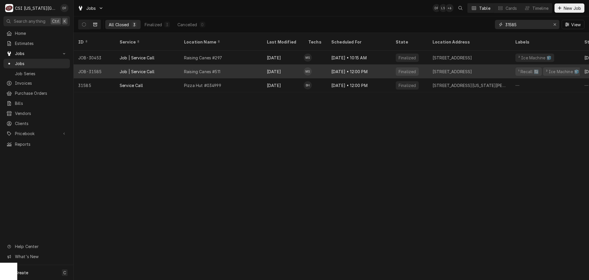
type input "31585"
click at [261, 66] on div "Raising Canes #511" at bounding box center [221, 71] width 83 height 14
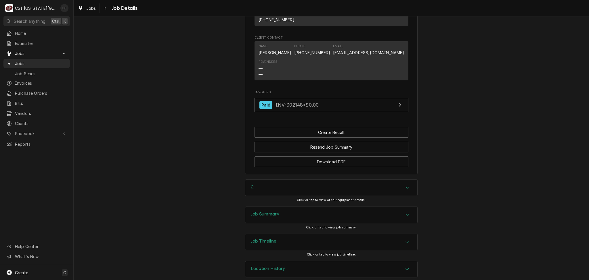
scroll to position [793, 0]
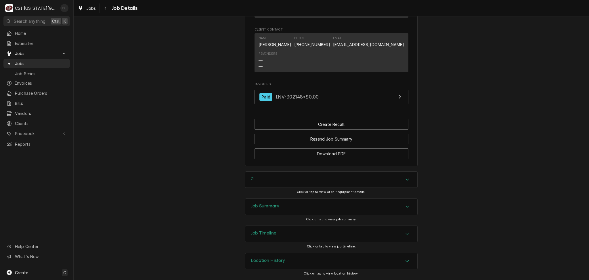
click at [268, 264] on div "Location History" at bounding box center [268, 260] width 34 height 7
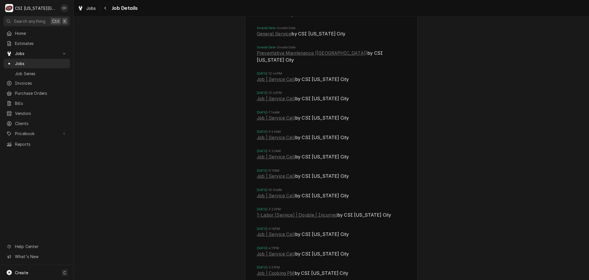
scroll to position [1215, 0]
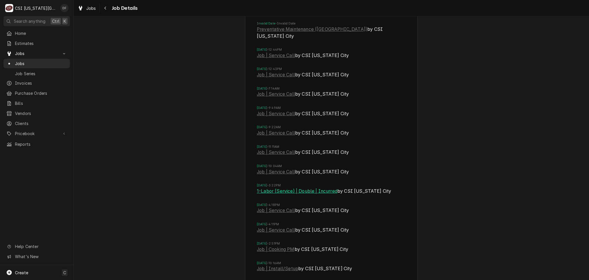
click at [283, 188] on link "1-Labor (Service) | Double | Incurred" at bounding box center [297, 191] width 81 height 7
click at [280, 168] on link "Job | Service Call" at bounding box center [276, 171] width 38 height 7
click at [274, 207] on link "Job | Service Call" at bounding box center [276, 210] width 38 height 7
click at [271, 226] on link "Job | Service Call" at bounding box center [276, 229] width 38 height 7
click at [280, 246] on link "Job | Cooking PM" at bounding box center [276, 249] width 38 height 7
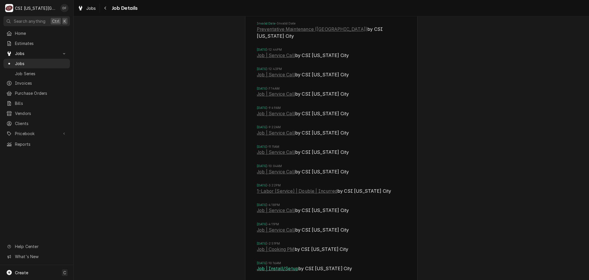
click at [282, 265] on link "Job | Install/Setup" at bounding box center [277, 268] width 41 height 7
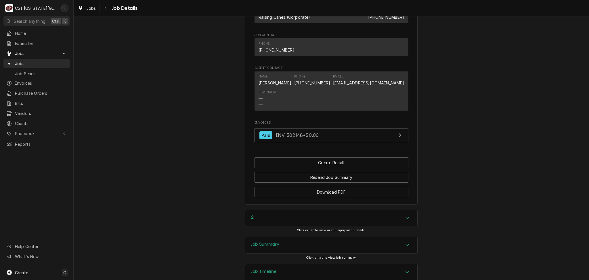
scroll to position [870, 0]
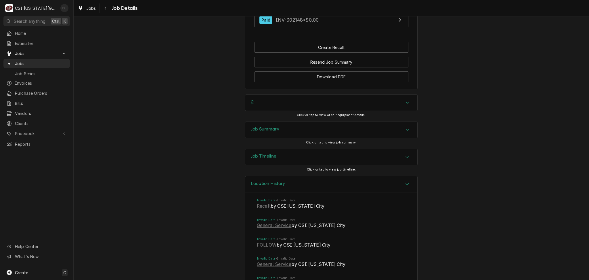
click at [314, 132] on div "Job Summary" at bounding box center [331, 130] width 172 height 16
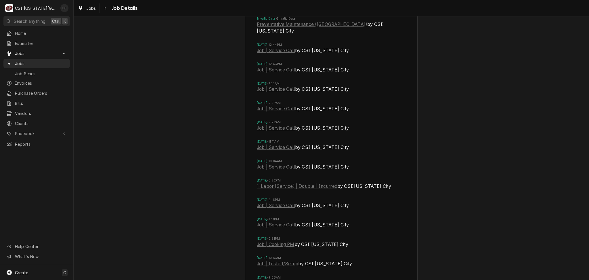
scroll to position [2136, 0]
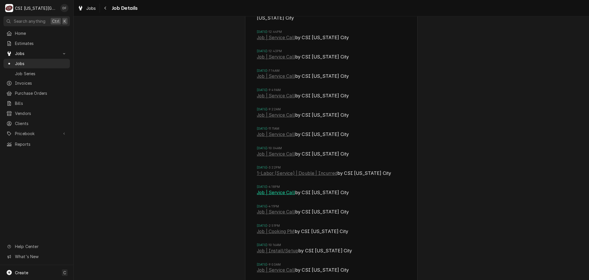
click at [283, 189] on link "Job | Service Call" at bounding box center [276, 192] width 38 height 7
click at [281, 208] on link "Job | Service Call" at bounding box center [276, 211] width 38 height 7
click at [287, 228] on link "Job | Cooking PM" at bounding box center [276, 231] width 38 height 7
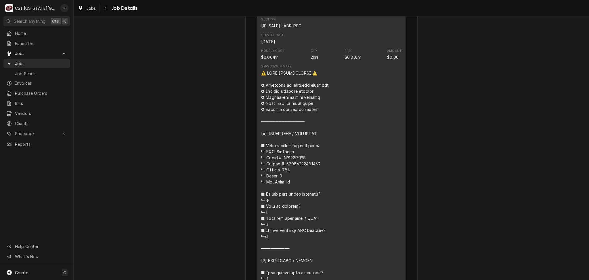
scroll to position [1100, 0]
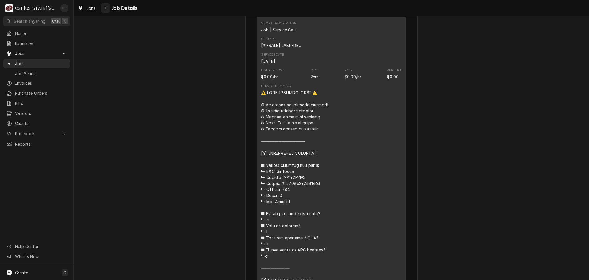
click at [104, 7] on icon "Navigate back" at bounding box center [105, 8] width 3 height 4
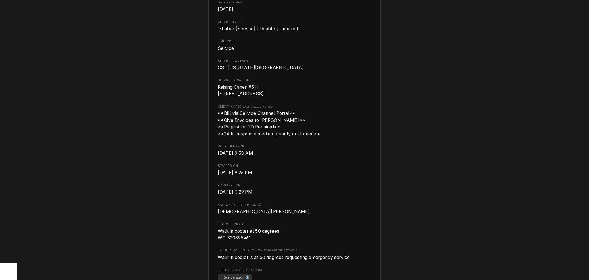
scroll to position [115, 0]
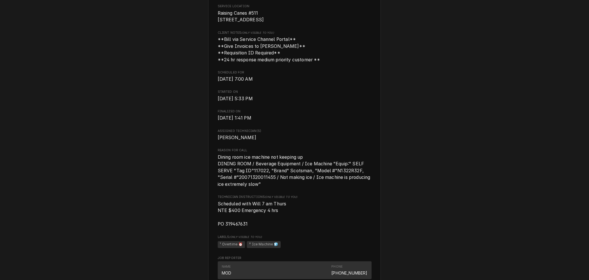
scroll to position [153, 0]
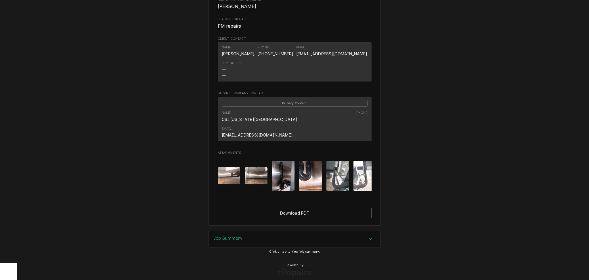
scroll to position [280, 0]
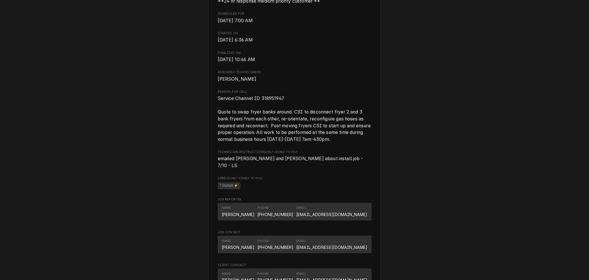
scroll to position [268, 0]
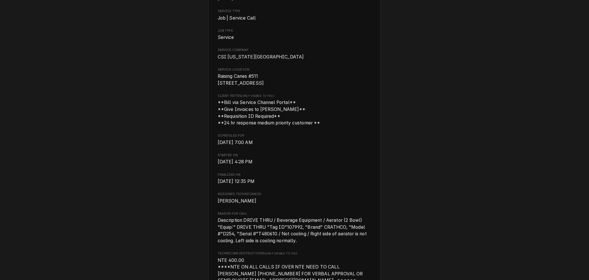
scroll to position [115, 0]
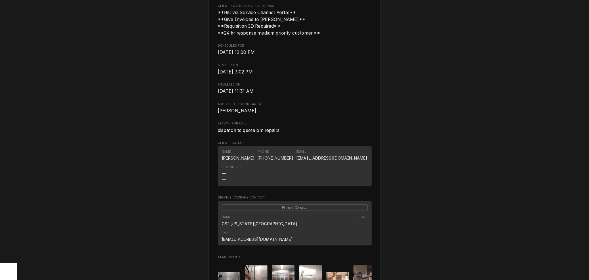
scroll to position [153, 0]
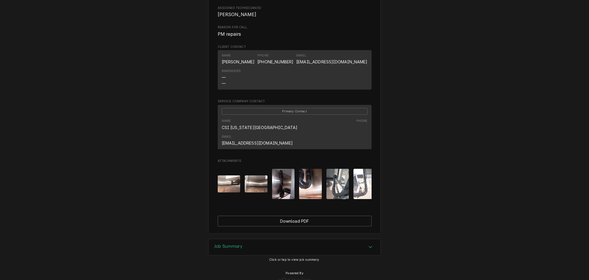
scroll to position [280, 0]
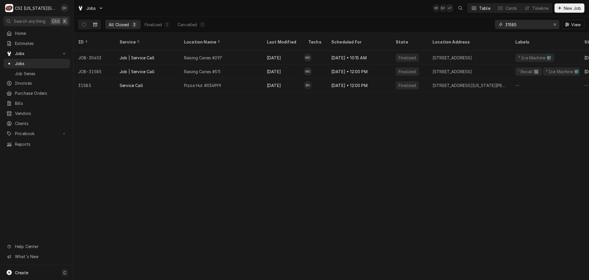
drag, startPoint x: 518, startPoint y: 24, endPoint x: 512, endPoint y: 22, distance: 6.2
click at [512, 22] on input "31585" at bounding box center [526, 24] width 43 height 9
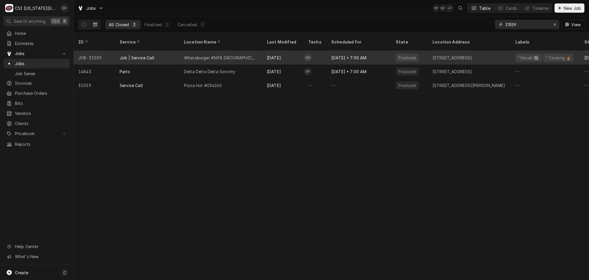
type input "31559"
click at [252, 51] on div "Whataburger #1698 [GEOGRAPHIC_DATA]" at bounding box center [221, 58] width 83 height 14
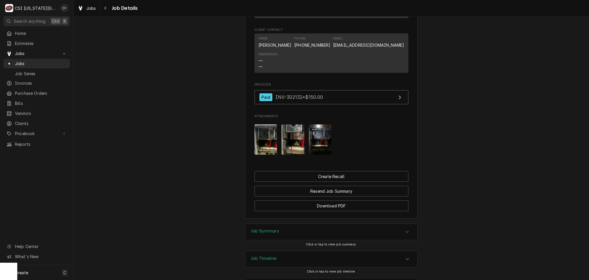
scroll to position [663, 0]
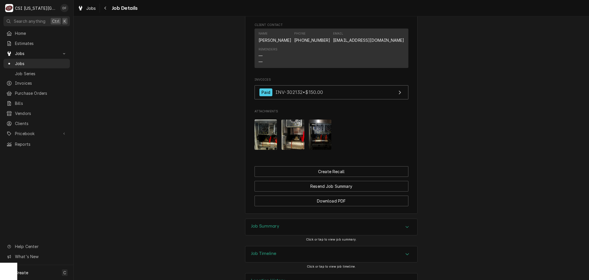
click at [332, 219] on div "Job Summary" at bounding box center [331, 227] width 172 height 16
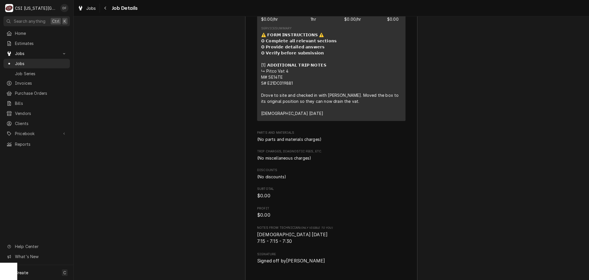
scroll to position [1047, 0]
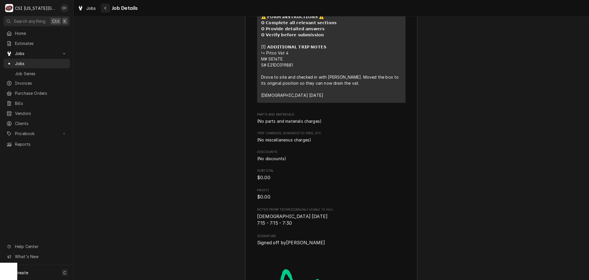
drag, startPoint x: 104, startPoint y: 9, endPoint x: 141, endPoint y: 4, distance: 37.1
click at [104, 9] on icon "Navigate back" at bounding box center [105, 8] width 3 height 4
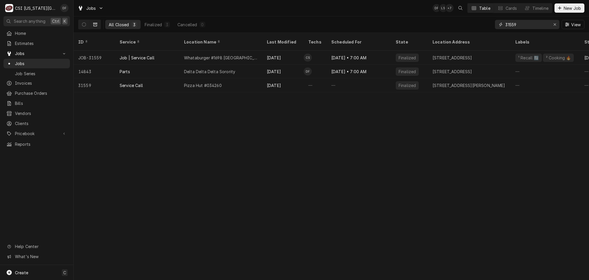
drag, startPoint x: 522, startPoint y: 24, endPoint x: 510, endPoint y: 24, distance: 12.1
click at [510, 24] on input "31559" at bounding box center [526, 24] width 43 height 9
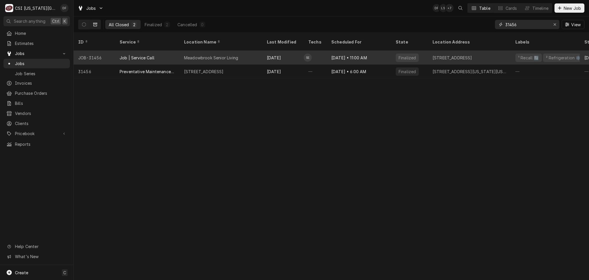
type input "31456"
click at [249, 54] on div "Meadowbrook Senior Living" at bounding box center [221, 58] width 83 height 14
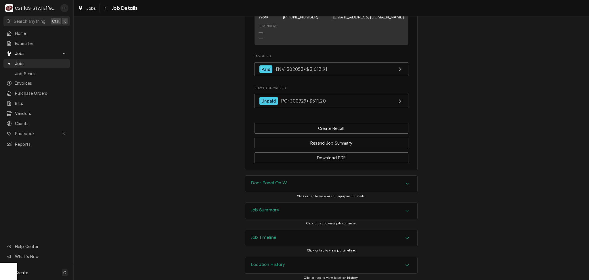
scroll to position [595, 0]
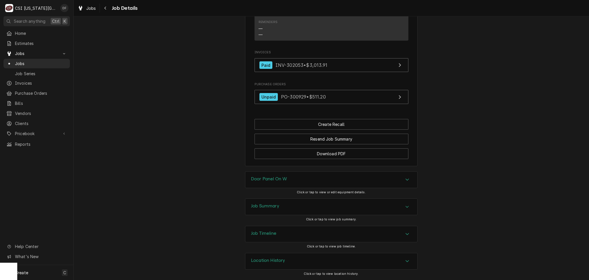
click at [283, 208] on div "Job Summary" at bounding box center [331, 206] width 172 height 16
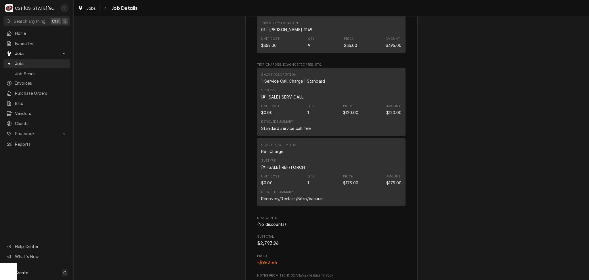
scroll to position [1855, 0]
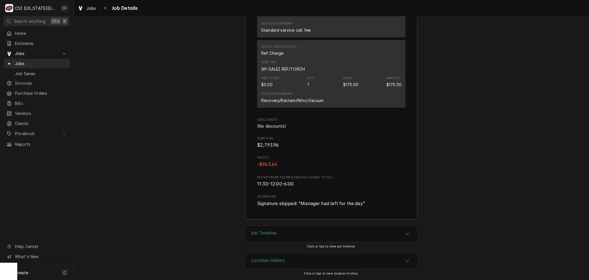
click at [272, 262] on h3 "Location History" at bounding box center [268, 259] width 34 height 5
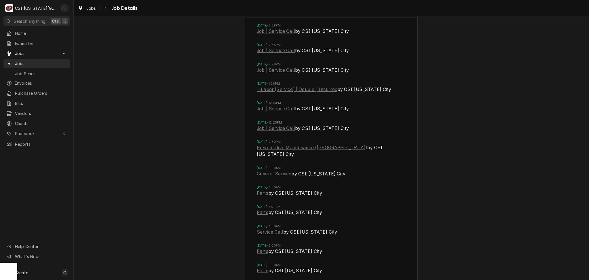
scroll to position [2124, 0]
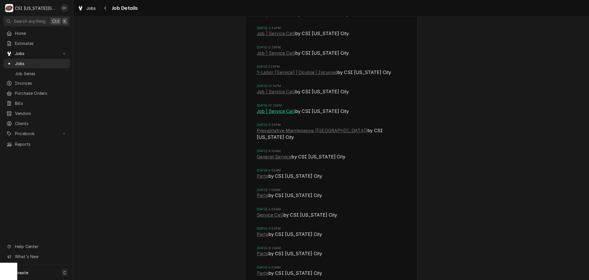
click at [271, 112] on link "Job | Service Call" at bounding box center [276, 111] width 38 height 7
click at [277, 93] on link "Job | Service Call" at bounding box center [276, 91] width 38 height 7
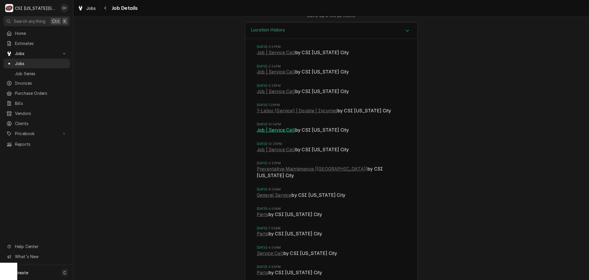
scroll to position [1971, 0]
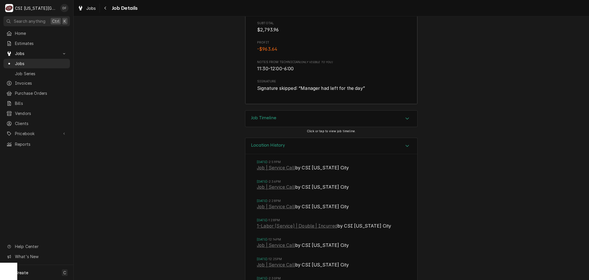
click at [289, 121] on div "Job Timeline" at bounding box center [331, 118] width 172 height 16
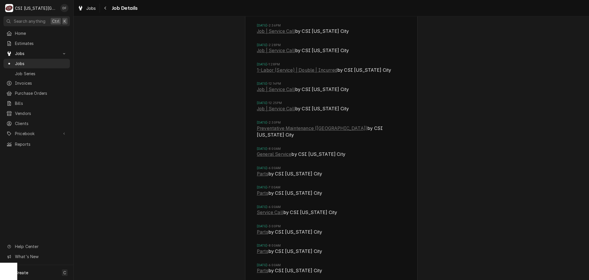
scroll to position [2354, 0]
click at [280, 70] on link "1-Labor (Service) | Double | Incurred" at bounding box center [297, 69] width 81 height 7
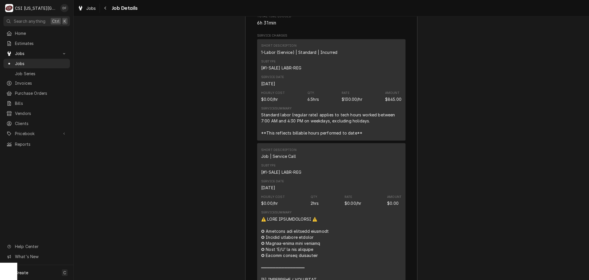
scroll to position [935, 0]
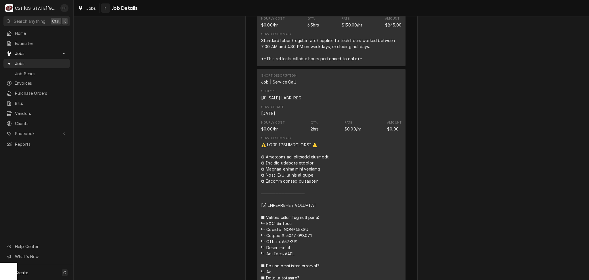
click at [106, 9] on icon "Navigate back" at bounding box center [105, 8] width 3 height 4
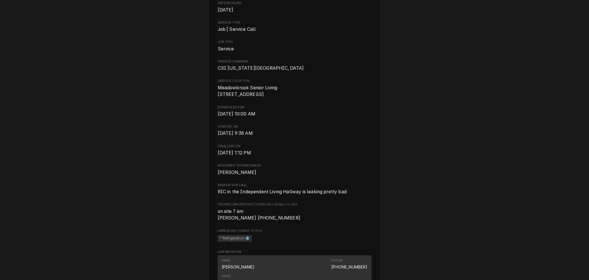
scroll to position [38, 0]
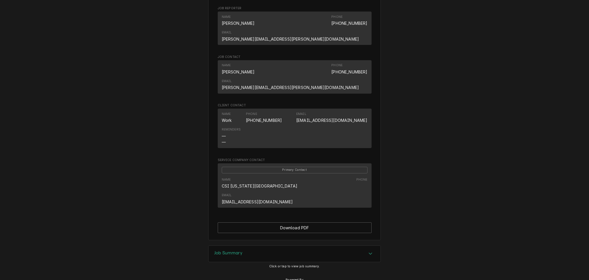
scroll to position [354, 0]
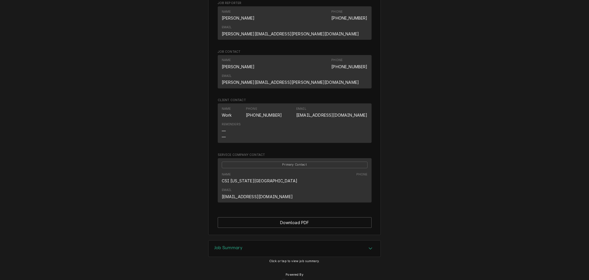
drag, startPoint x: 221, startPoint y: 232, endPoint x: 219, endPoint y: 229, distance: 3.5
click at [221, 245] on h3 "Job Summary" at bounding box center [228, 247] width 28 height 5
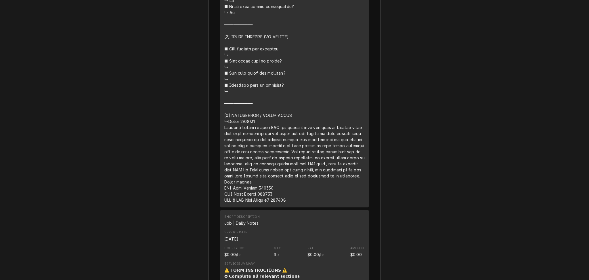
scroll to position [1198, 0]
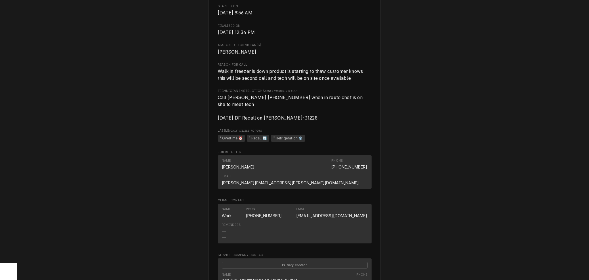
scroll to position [192, 0]
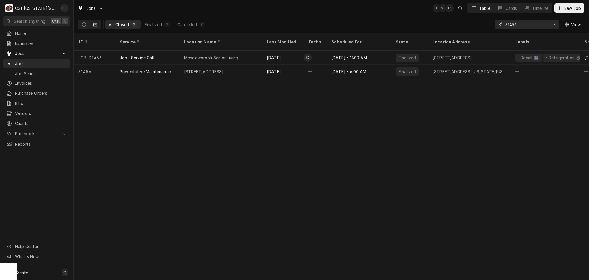
drag, startPoint x: 522, startPoint y: 23, endPoint x: 492, endPoint y: 26, distance: 29.8
click at [492, 26] on div "All Closed 2 Finalized 2 Cancelled 0 31456 View" at bounding box center [331, 24] width 506 height 16
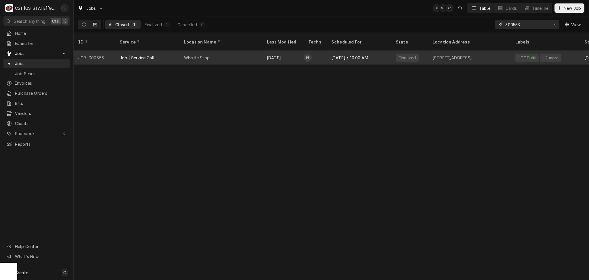
type input "300553"
click at [321, 55] on td "PB" at bounding box center [315, 58] width 23 height 14
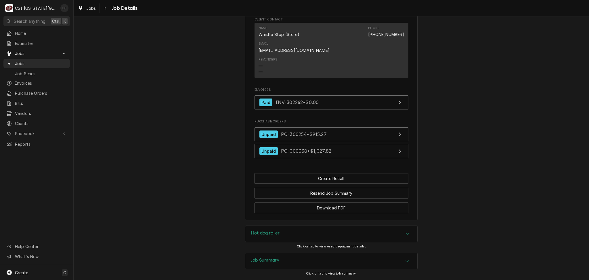
scroll to position [586, 0]
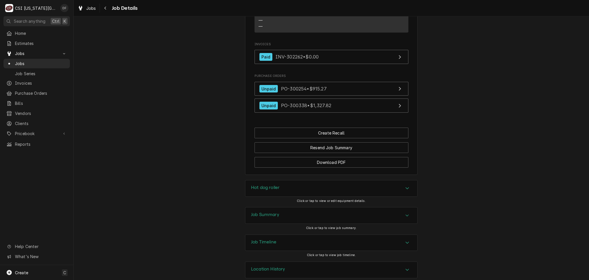
click at [306, 211] on div "Job Summary" at bounding box center [331, 215] width 172 height 16
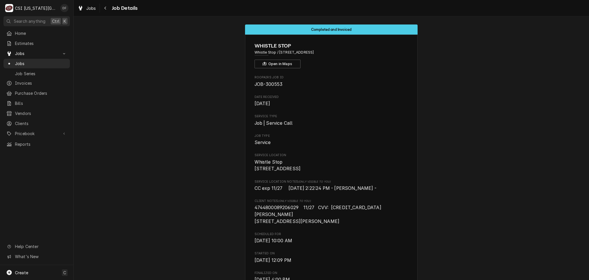
scroll to position [0, 0]
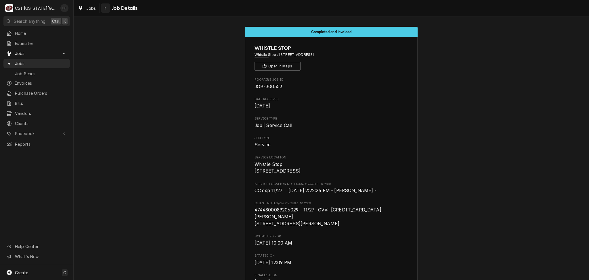
click at [106, 6] on icon "Navigate back" at bounding box center [105, 8] width 3 height 4
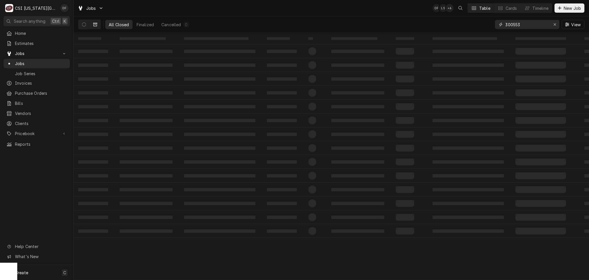
drag, startPoint x: 532, startPoint y: 24, endPoint x: 500, endPoint y: 24, distance: 32.5
click at [500, 24] on div "300553" at bounding box center [527, 24] width 64 height 9
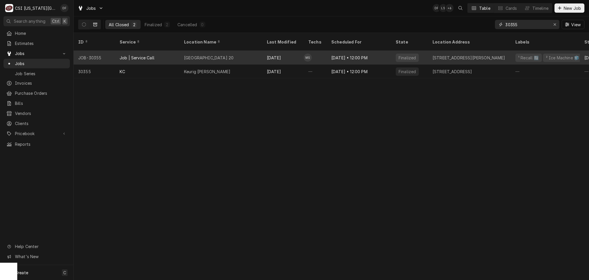
type input "30355"
click at [283, 55] on div "Aug 6" at bounding box center [282, 58] width 41 height 14
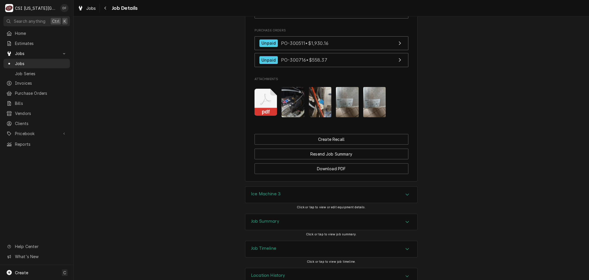
scroll to position [806, 0]
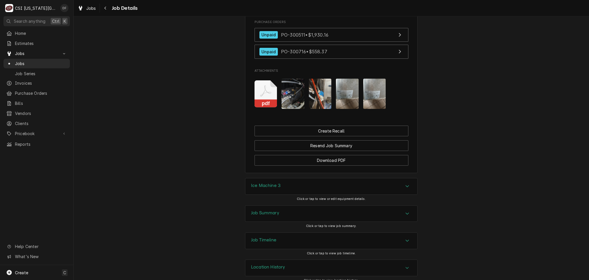
click at [287, 205] on div "Job Summary" at bounding box center [331, 213] width 172 height 16
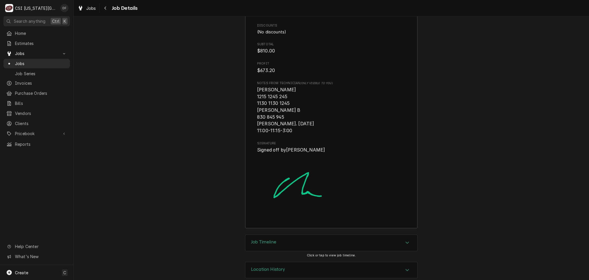
scroll to position [2125, 0]
click at [289, 236] on div "Job Timeline" at bounding box center [331, 240] width 172 height 16
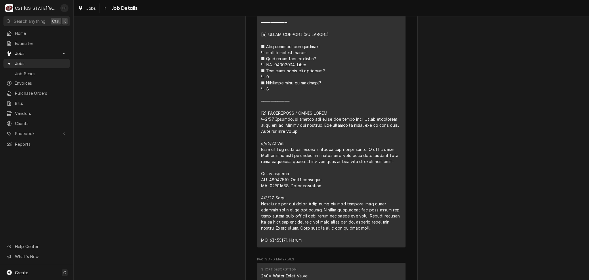
scroll to position [1618, 0]
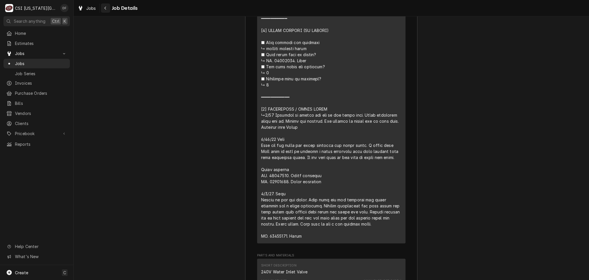
click at [105, 9] on icon "Navigate back" at bounding box center [105, 8] width 3 height 4
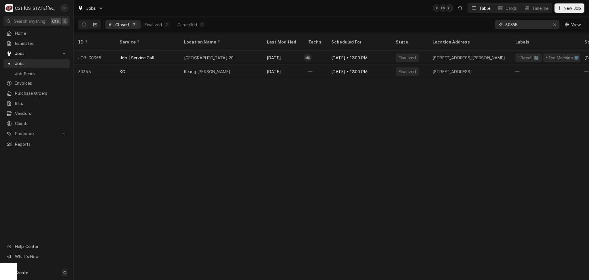
drag, startPoint x: 528, startPoint y: 20, endPoint x: 507, endPoint y: 23, distance: 21.2
click at [507, 23] on input "30355" at bounding box center [526, 24] width 43 height 9
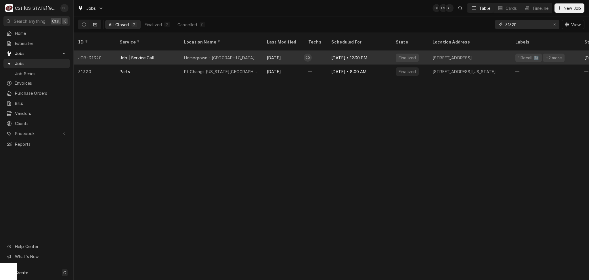
type input "31320"
click at [272, 51] on div "Aug 6" at bounding box center [282, 58] width 41 height 14
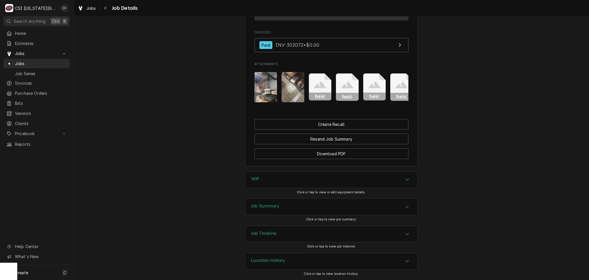
scroll to position [452, 0]
click at [286, 208] on div "Job Summary" at bounding box center [331, 206] width 172 height 16
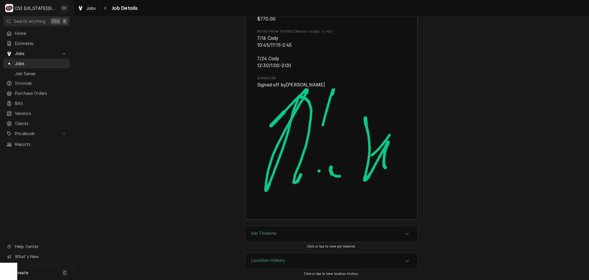
scroll to position [1713, 0]
click at [293, 262] on div "Location History" at bounding box center [331, 261] width 172 height 16
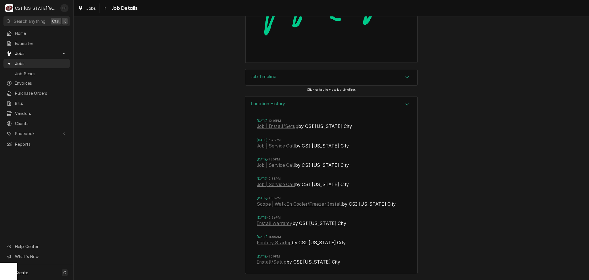
scroll to position [1869, 0]
click at [276, 167] on link "Job | Service Call" at bounding box center [276, 165] width 38 height 7
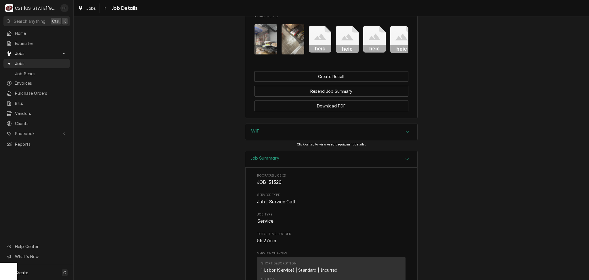
scroll to position [499, 0]
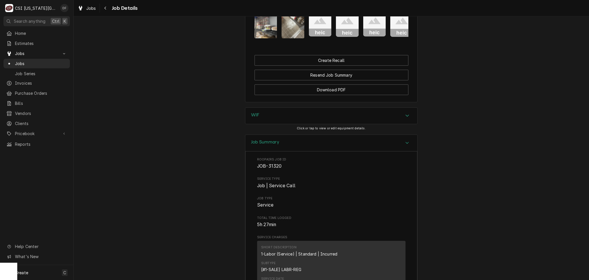
click at [278, 124] on div "WIF" at bounding box center [331, 116] width 172 height 16
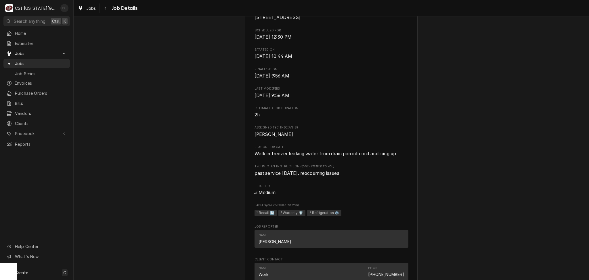
scroll to position [0, 0]
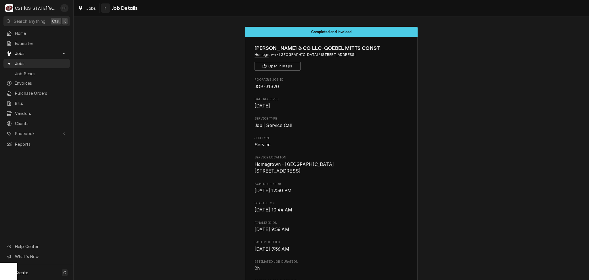
click at [105, 7] on icon "Navigate back" at bounding box center [105, 8] width 3 height 4
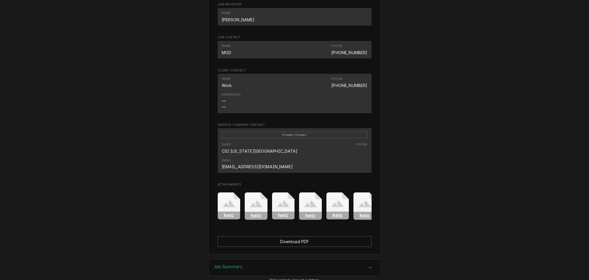
scroll to position [375, 0]
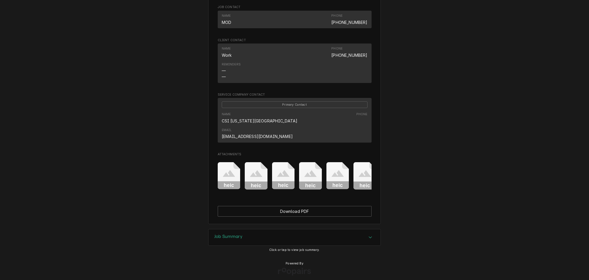
click at [297, 232] on div "Job Summary" at bounding box center [295, 237] width 172 height 16
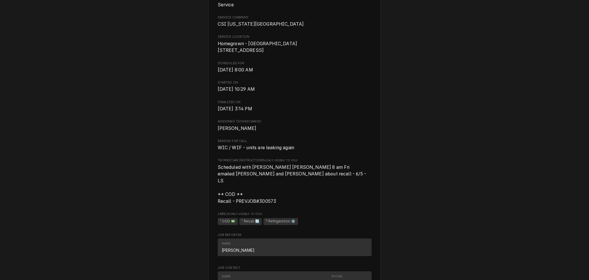
scroll to position [93, 0]
